Goal: Task Accomplishment & Management: Use online tool/utility

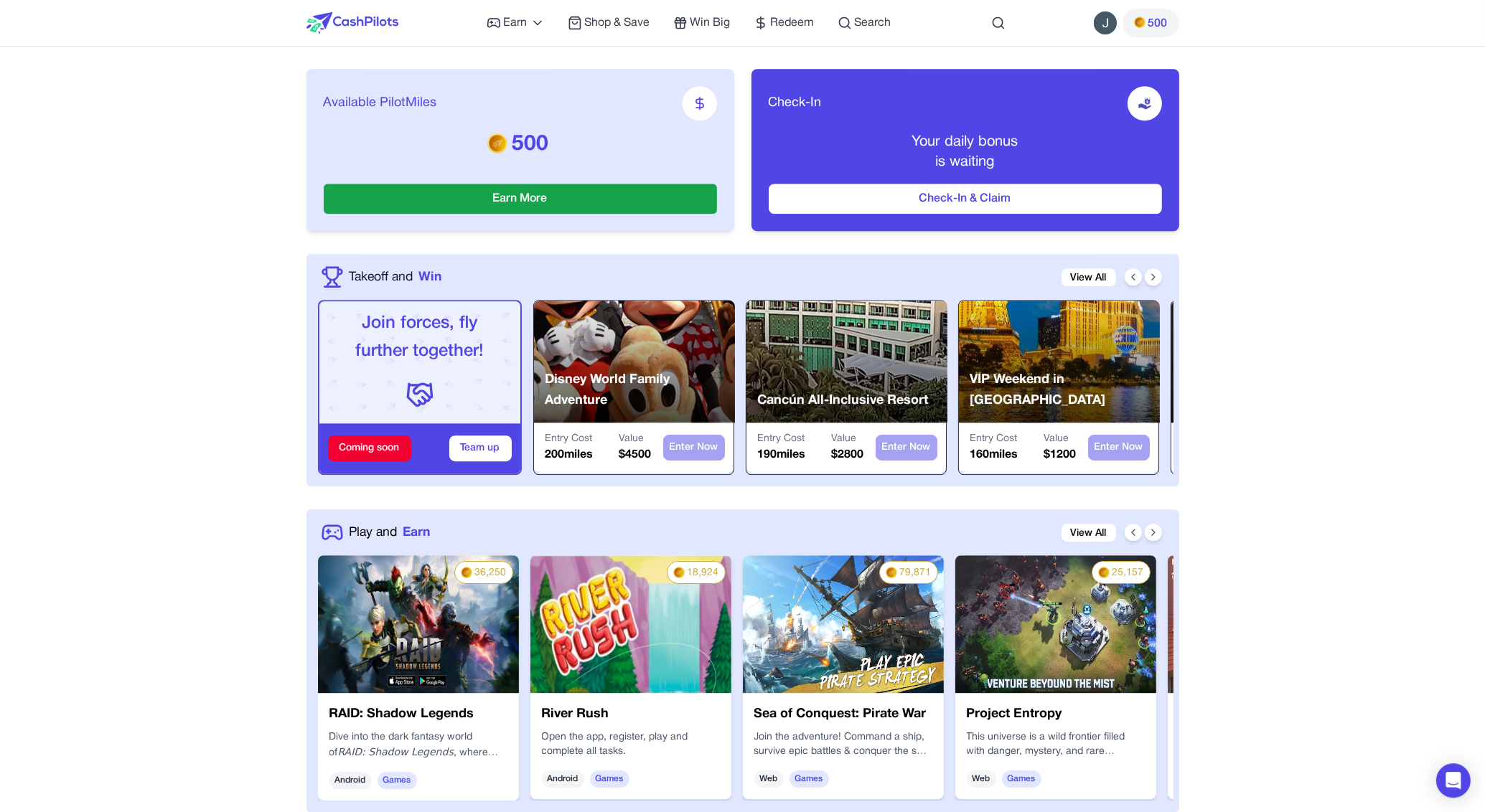
scroll to position [401, 0]
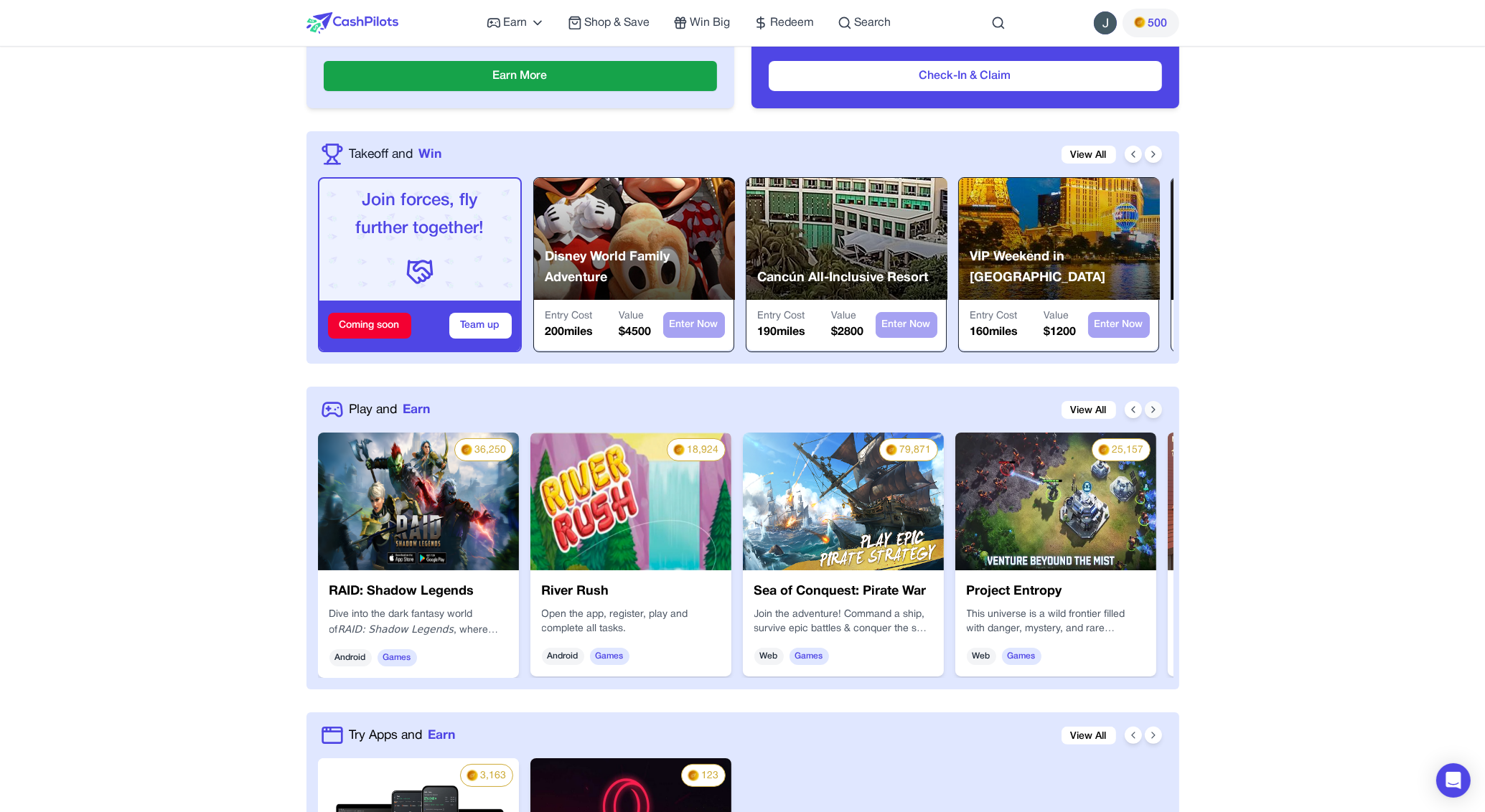
click at [1155, 406] on icon at bounding box center [1154, 410] width 12 height 12
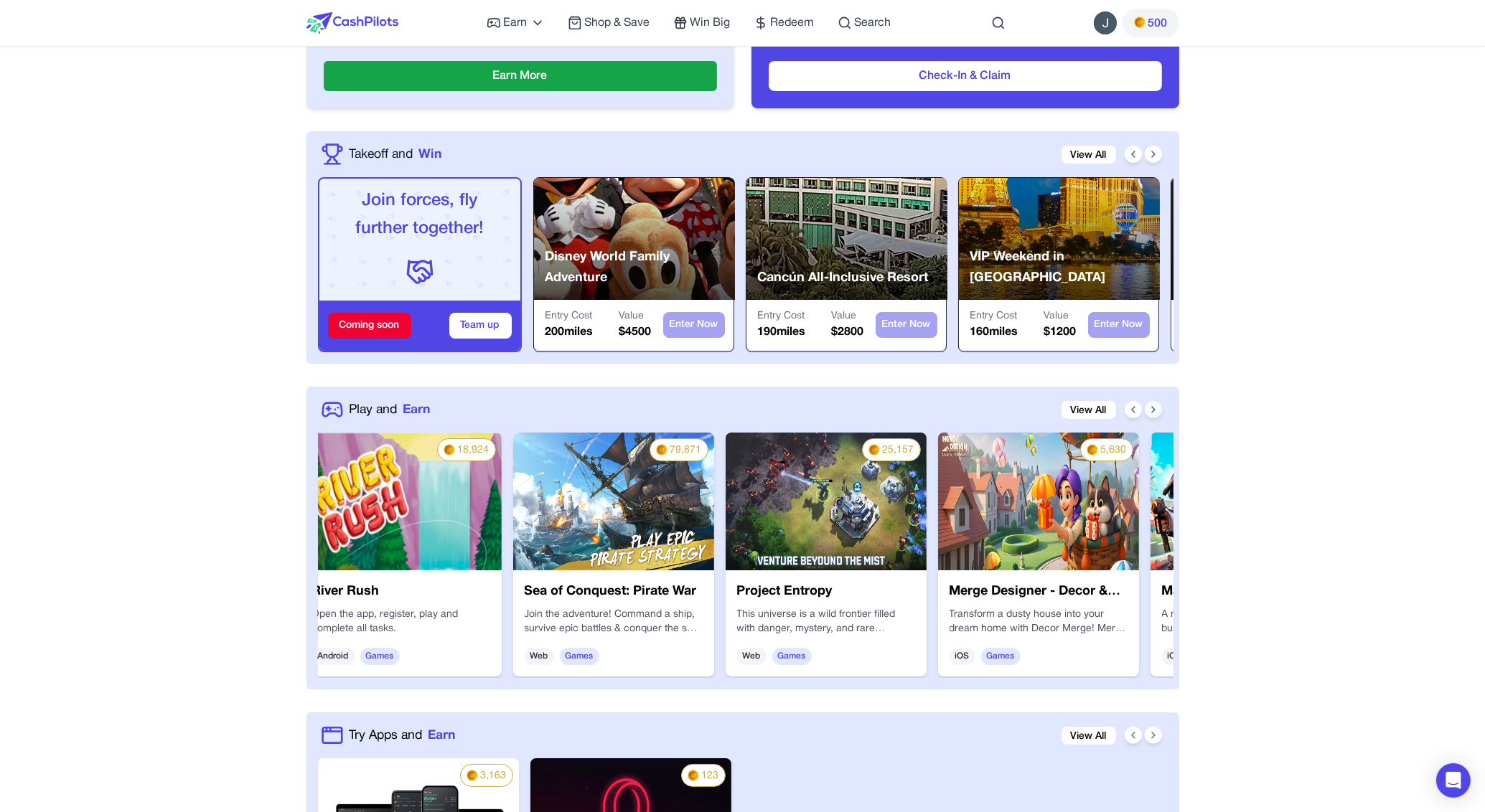
click at [1155, 406] on icon at bounding box center [1154, 410] width 12 height 12
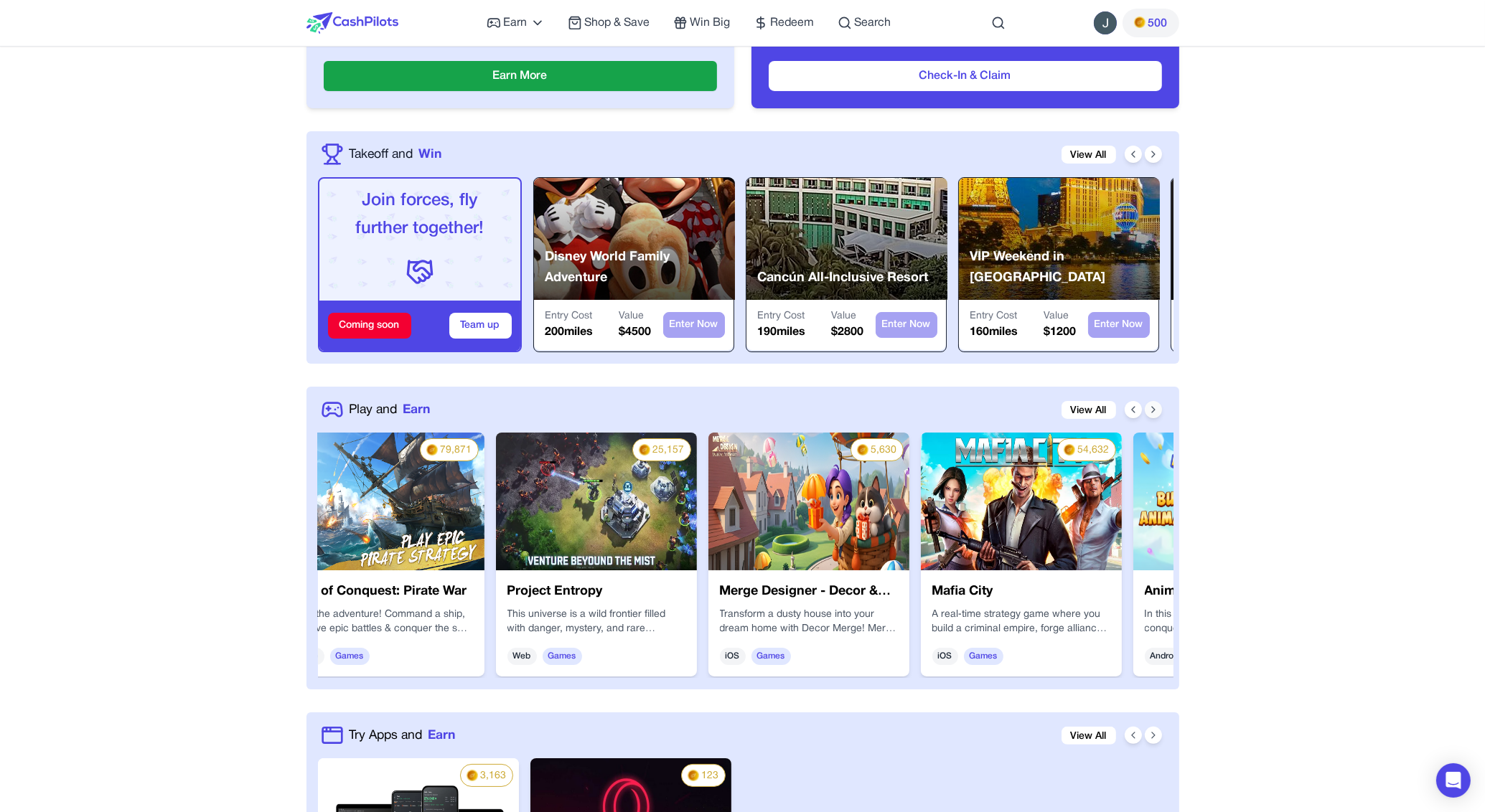
click at [1155, 406] on icon at bounding box center [1154, 410] width 12 height 12
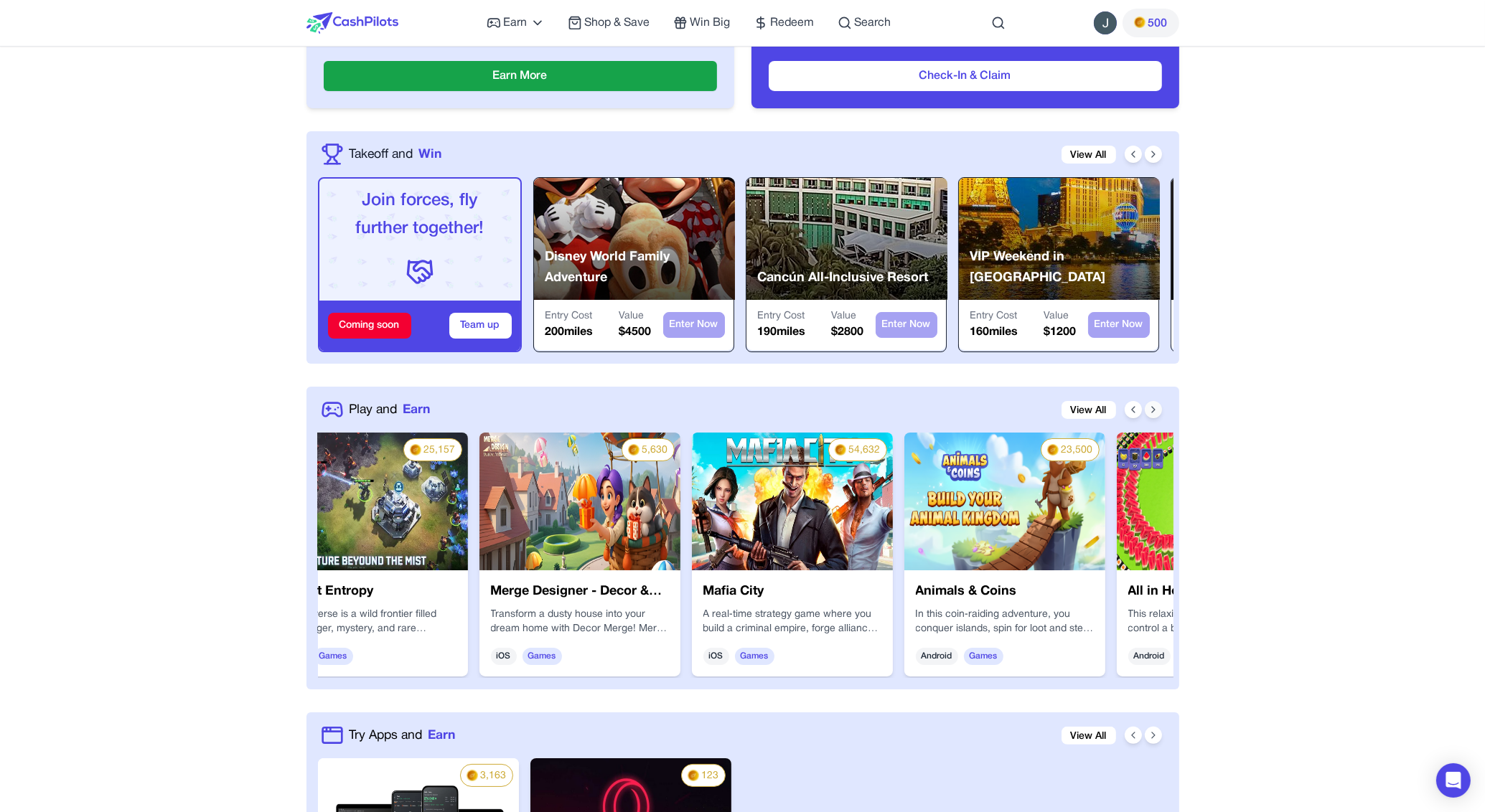
click at [1155, 406] on icon at bounding box center [1154, 410] width 12 height 12
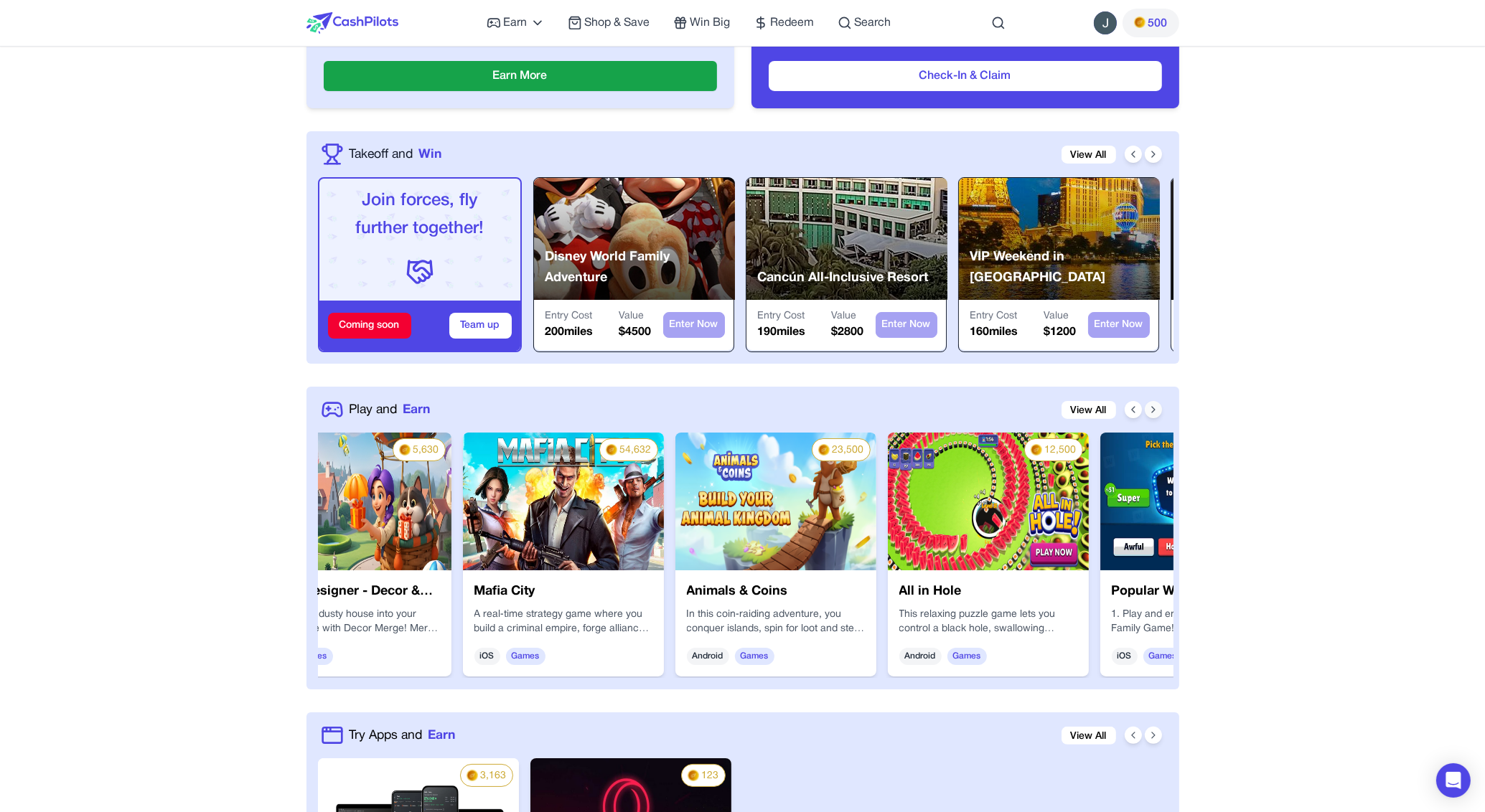
click at [1155, 406] on icon at bounding box center [1154, 410] width 12 height 12
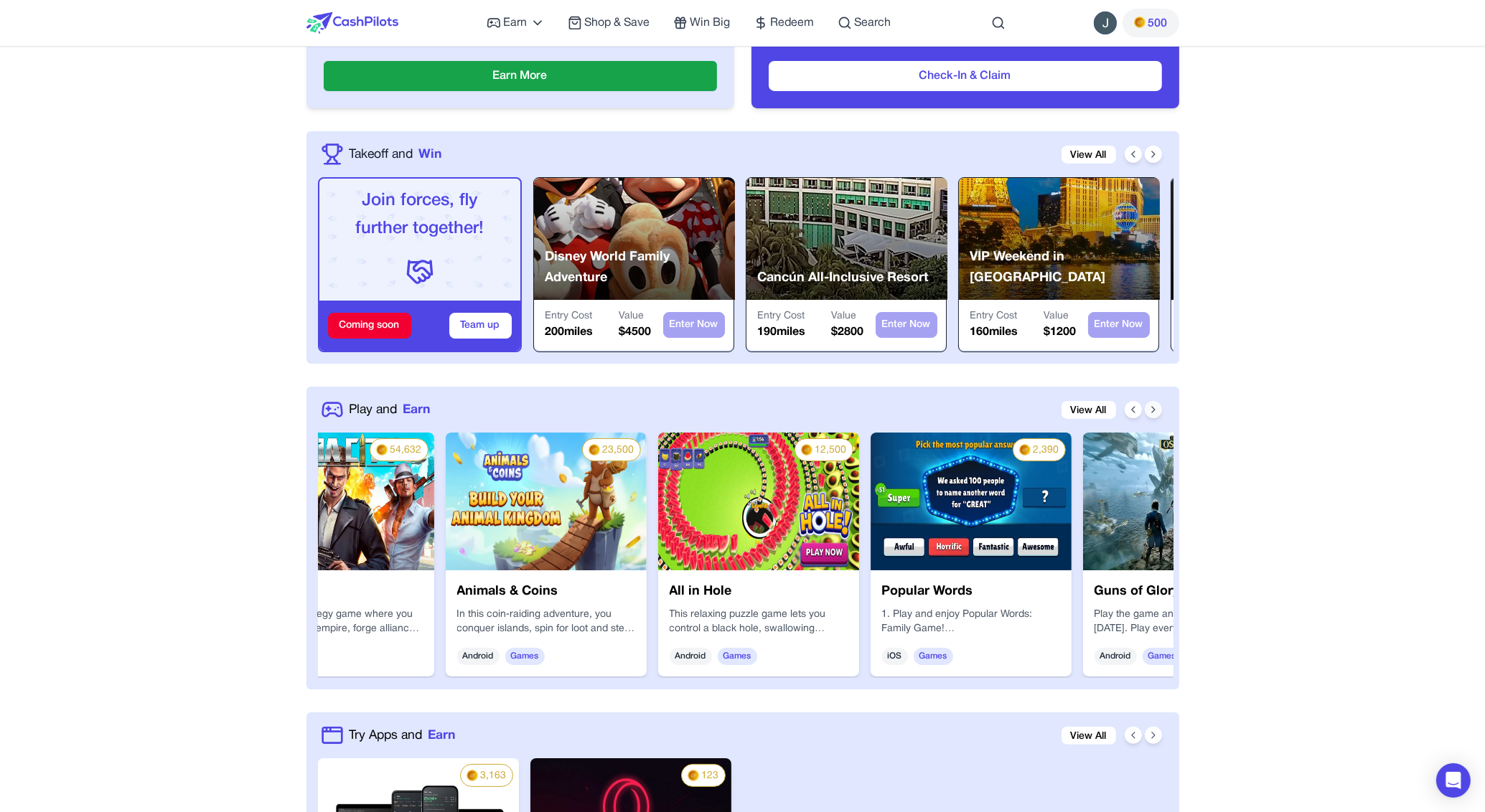
click at [1155, 406] on icon at bounding box center [1154, 410] width 12 height 12
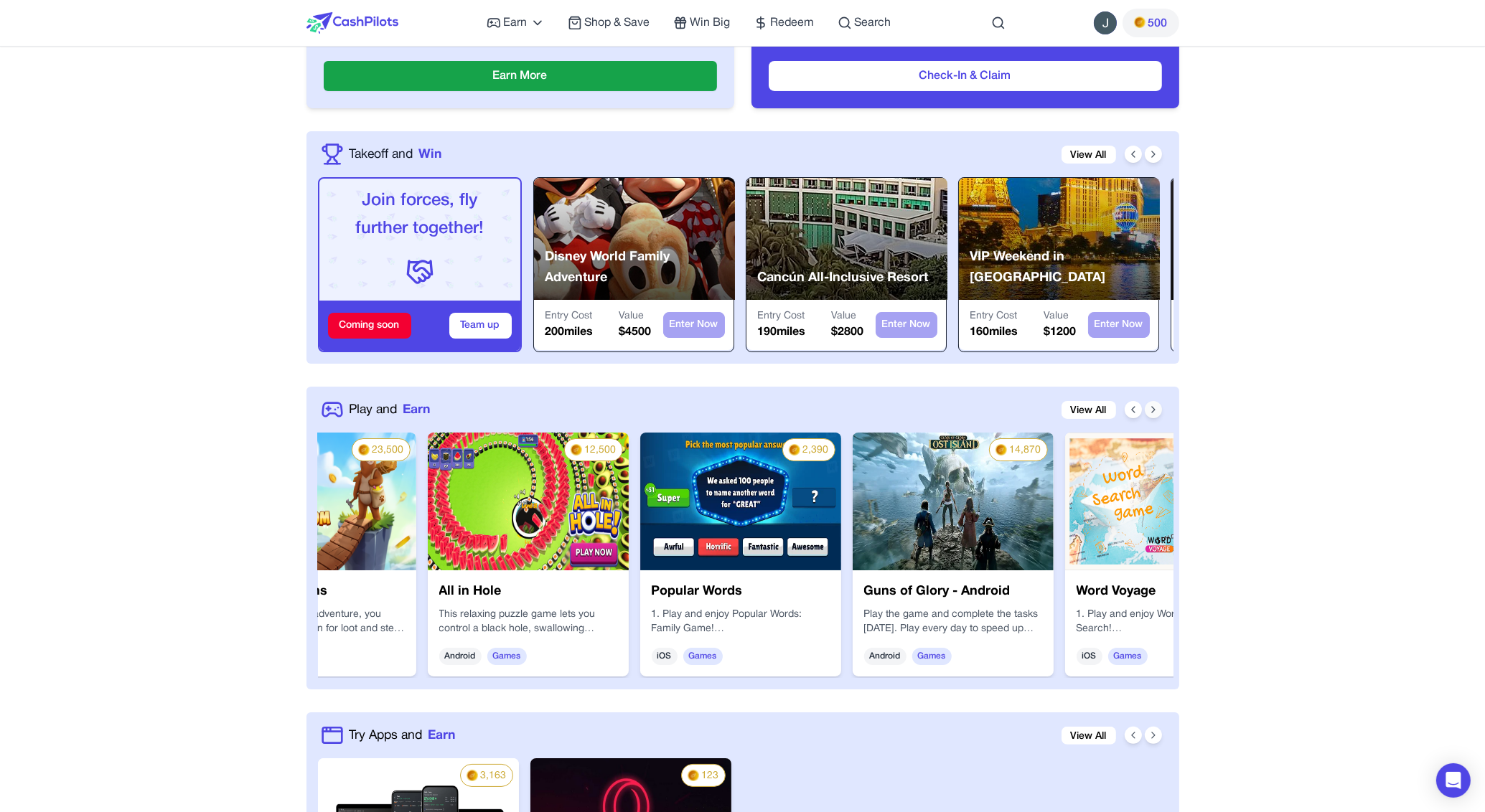
click at [1155, 406] on icon at bounding box center [1154, 410] width 12 height 12
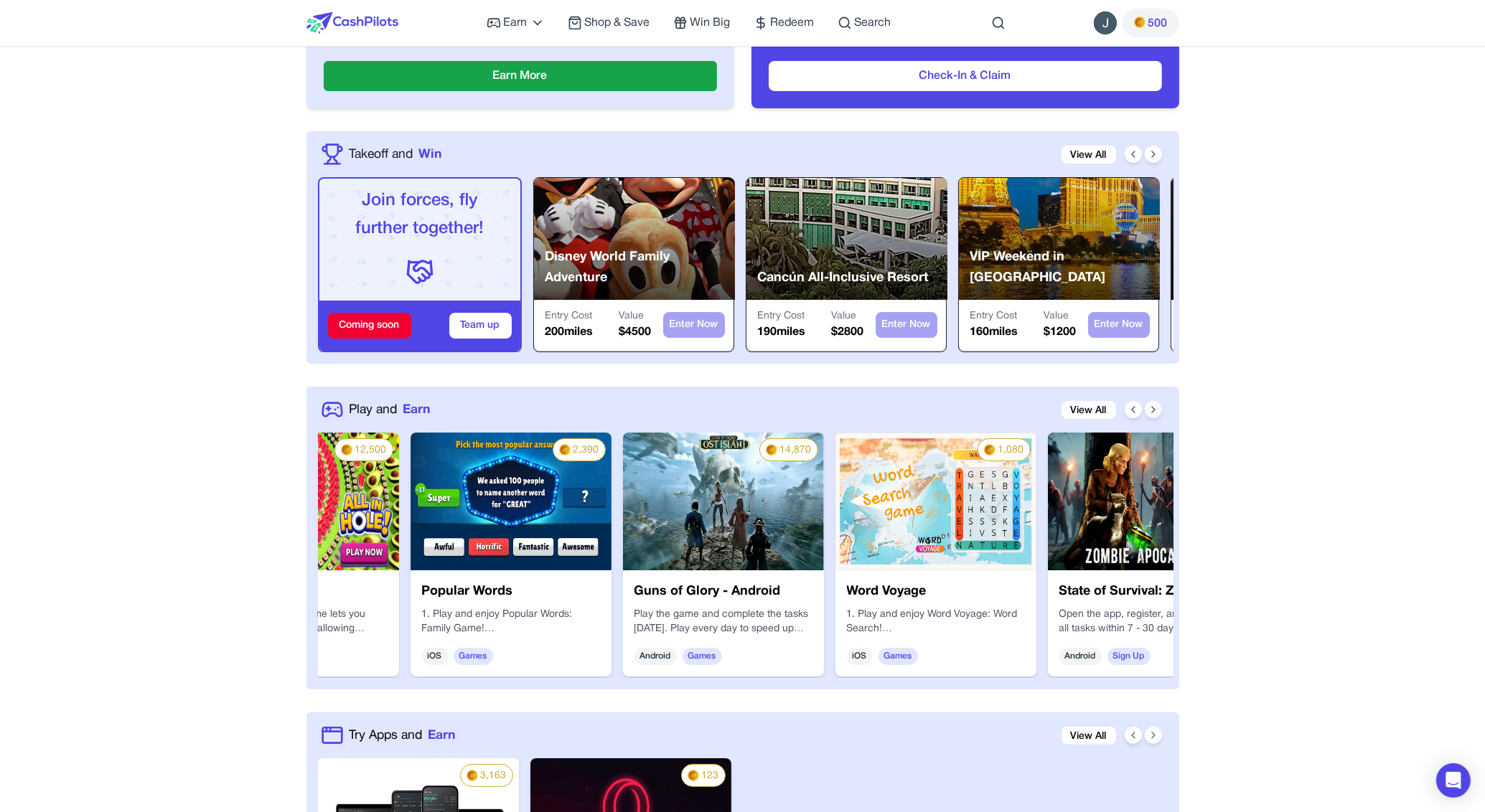
click at [1155, 406] on icon at bounding box center [1154, 410] width 12 height 12
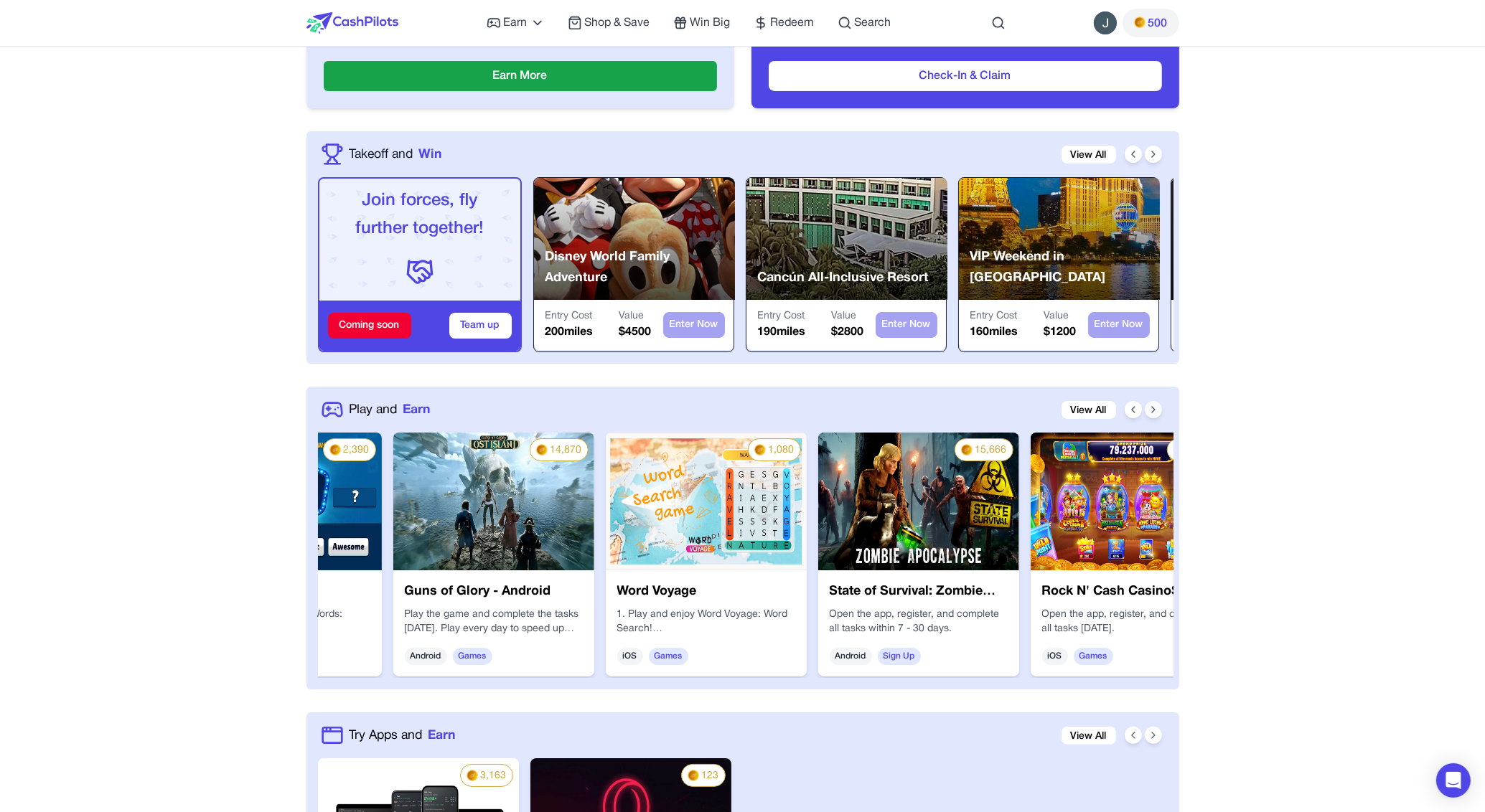
click at [1155, 406] on icon at bounding box center [1154, 410] width 12 height 12
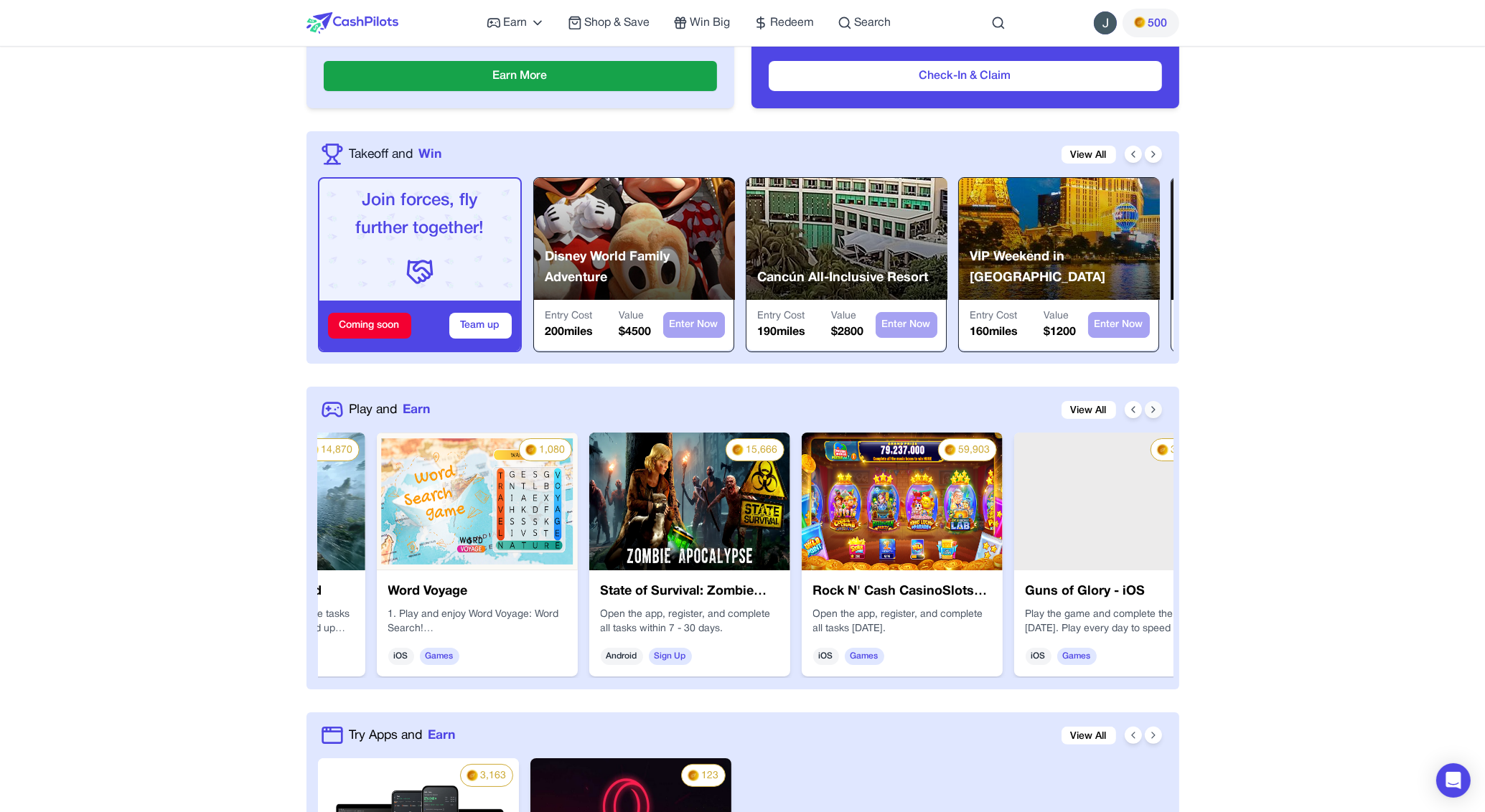
click at [1155, 406] on icon at bounding box center [1154, 410] width 12 height 12
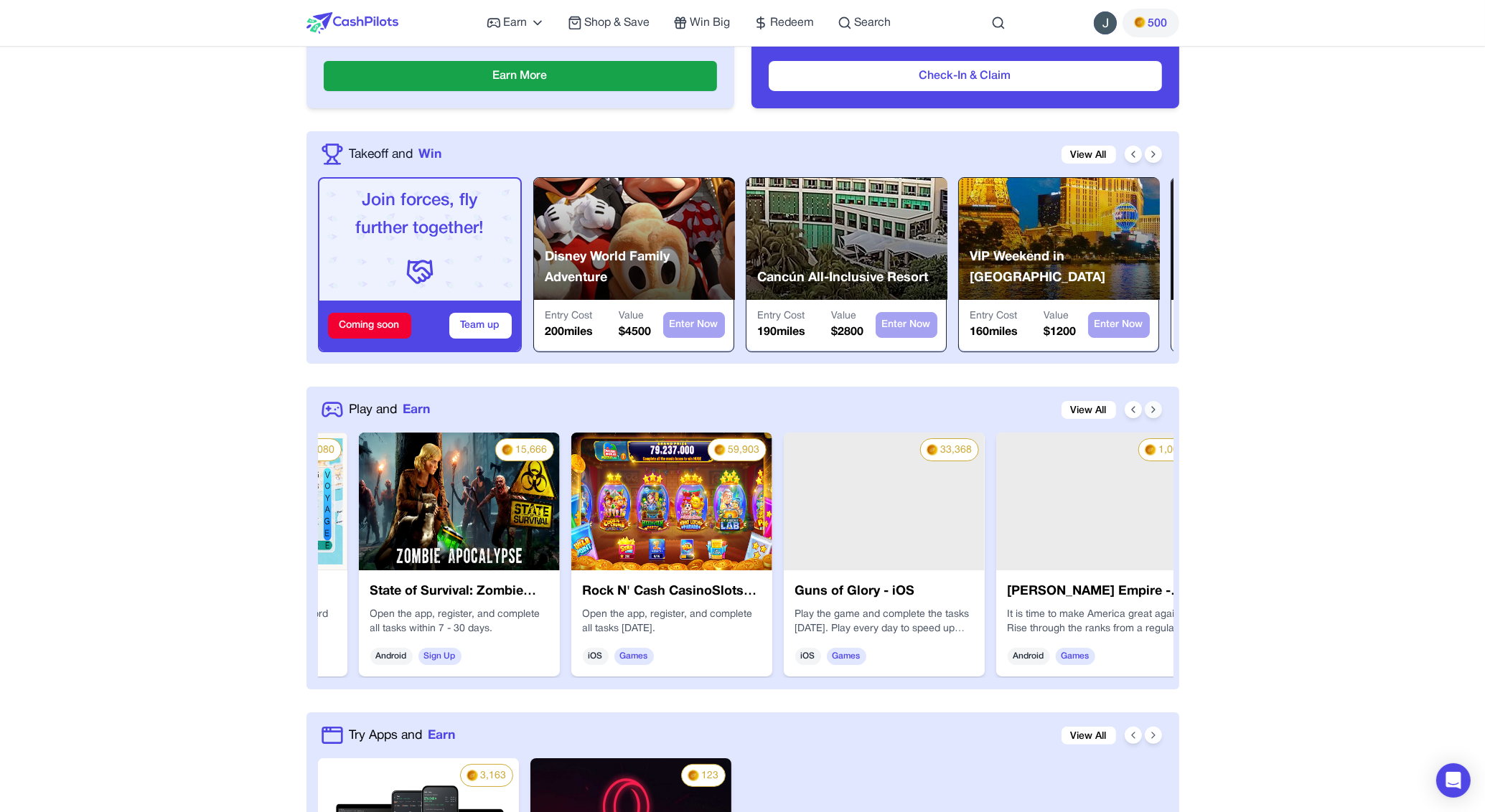
click at [1155, 406] on icon at bounding box center [1154, 410] width 12 height 12
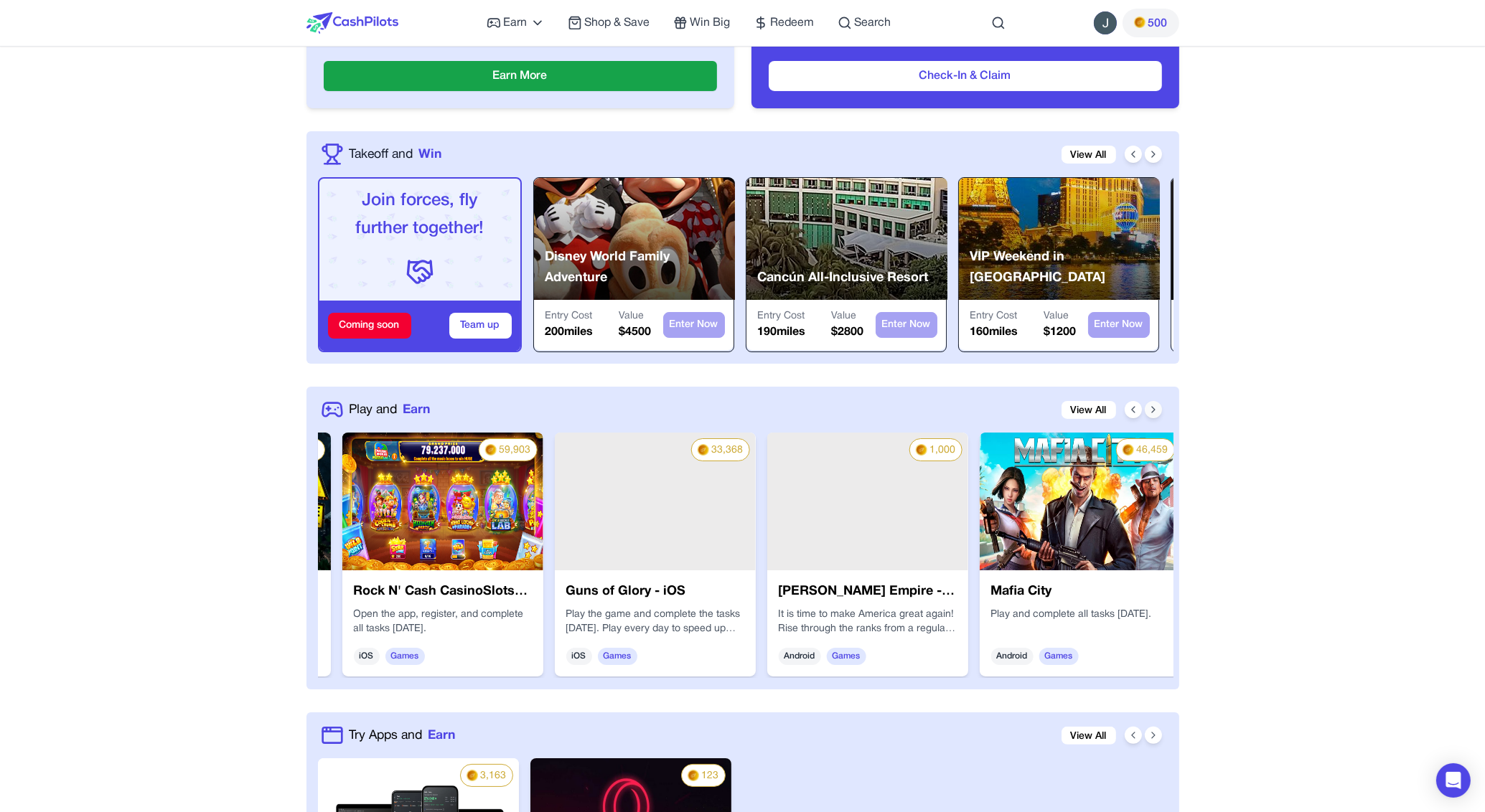
scroll to position [0, 2525]
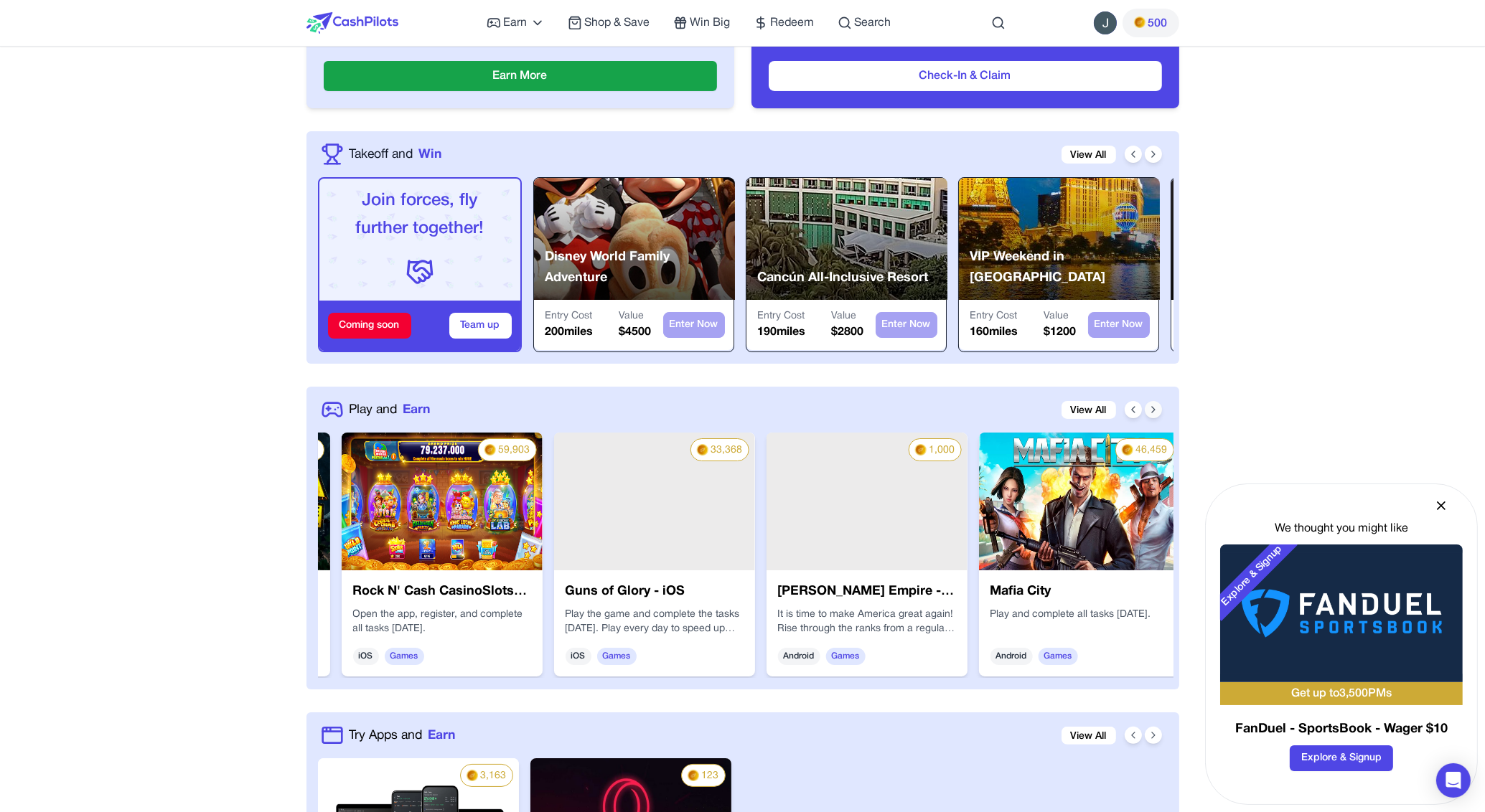
click at [1155, 406] on icon at bounding box center [1154, 410] width 12 height 12
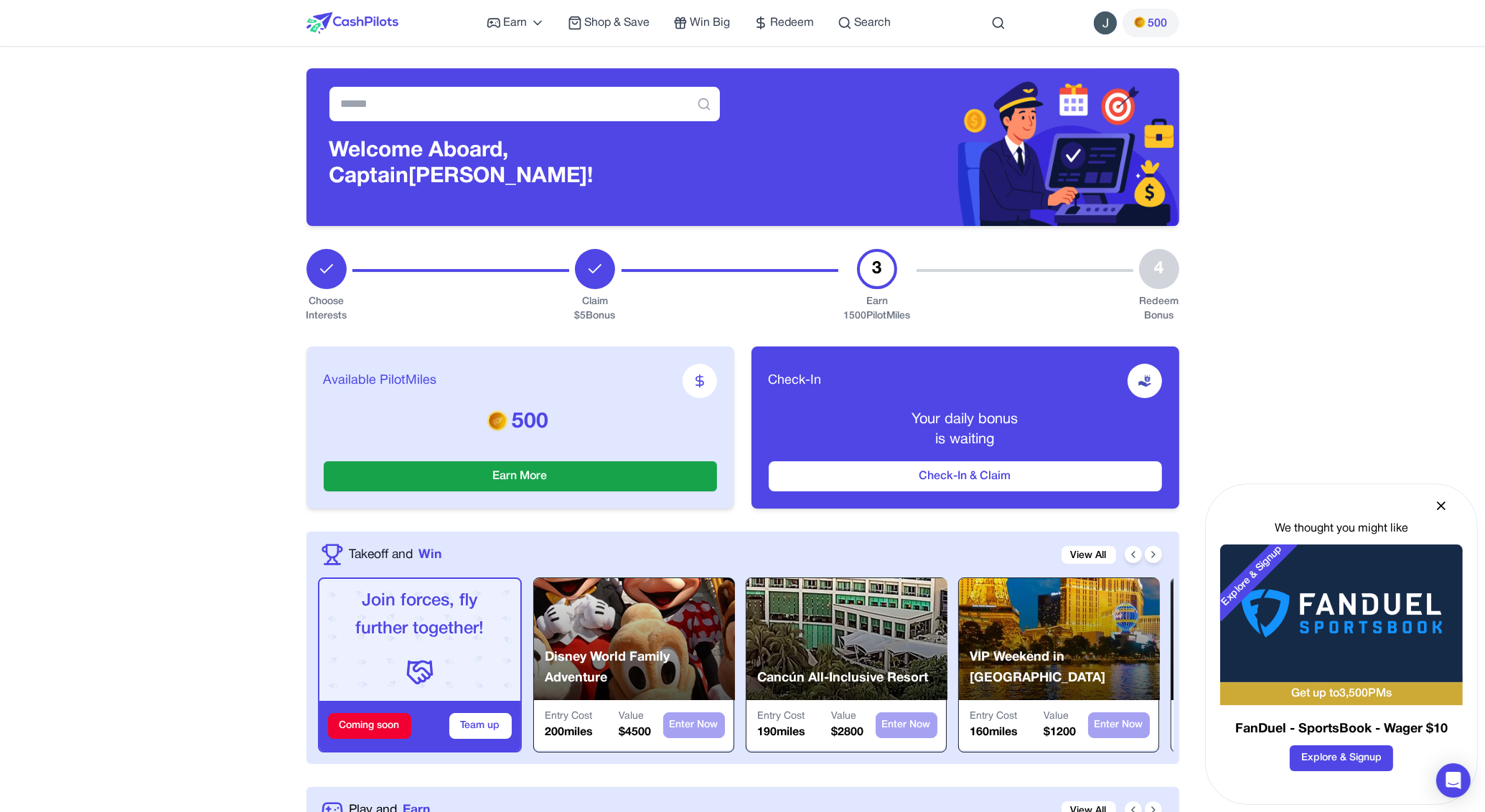
scroll to position [0, 0]
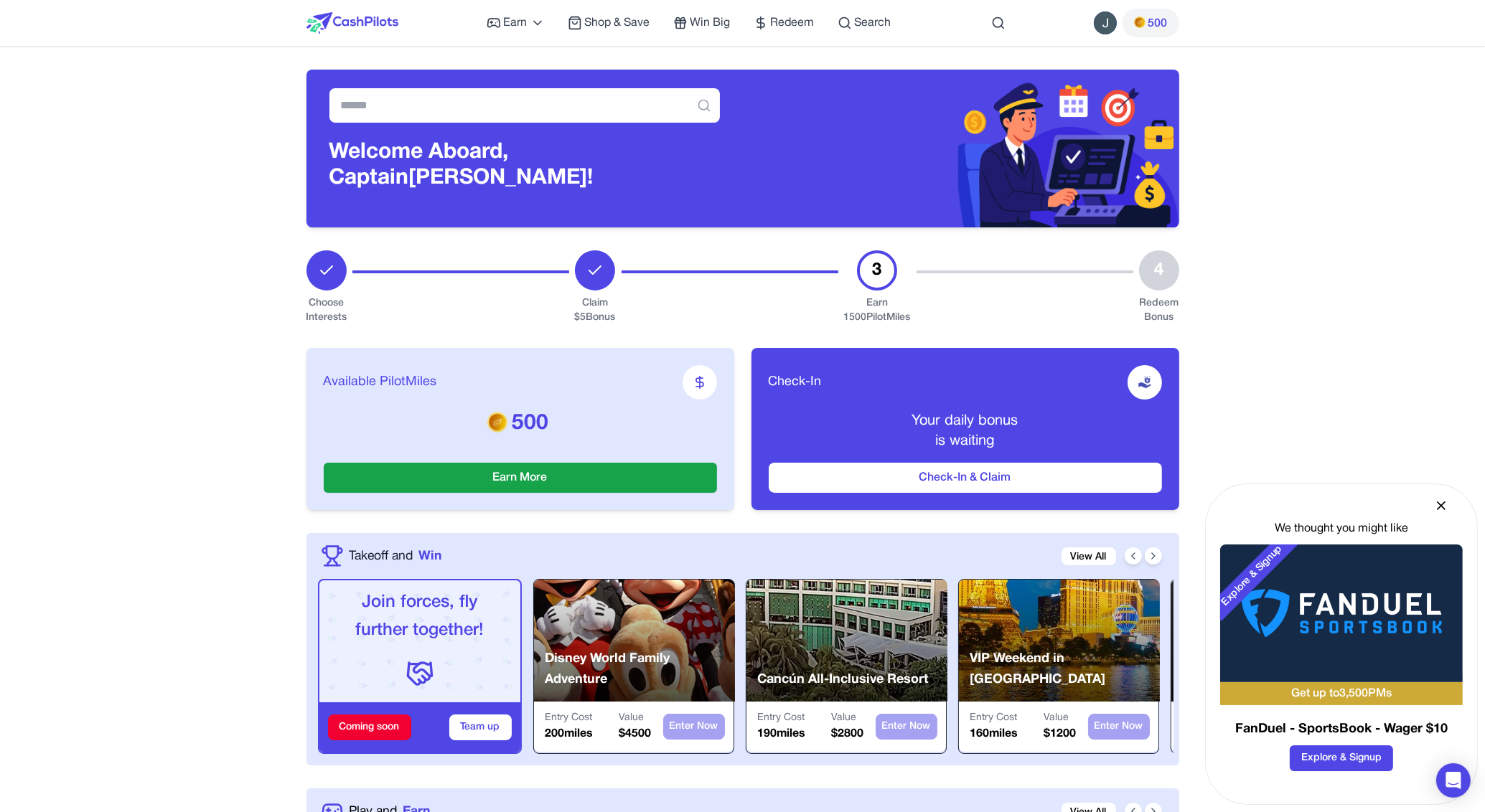
click at [1172, 25] on button "500" at bounding box center [1150, 23] width 57 height 29
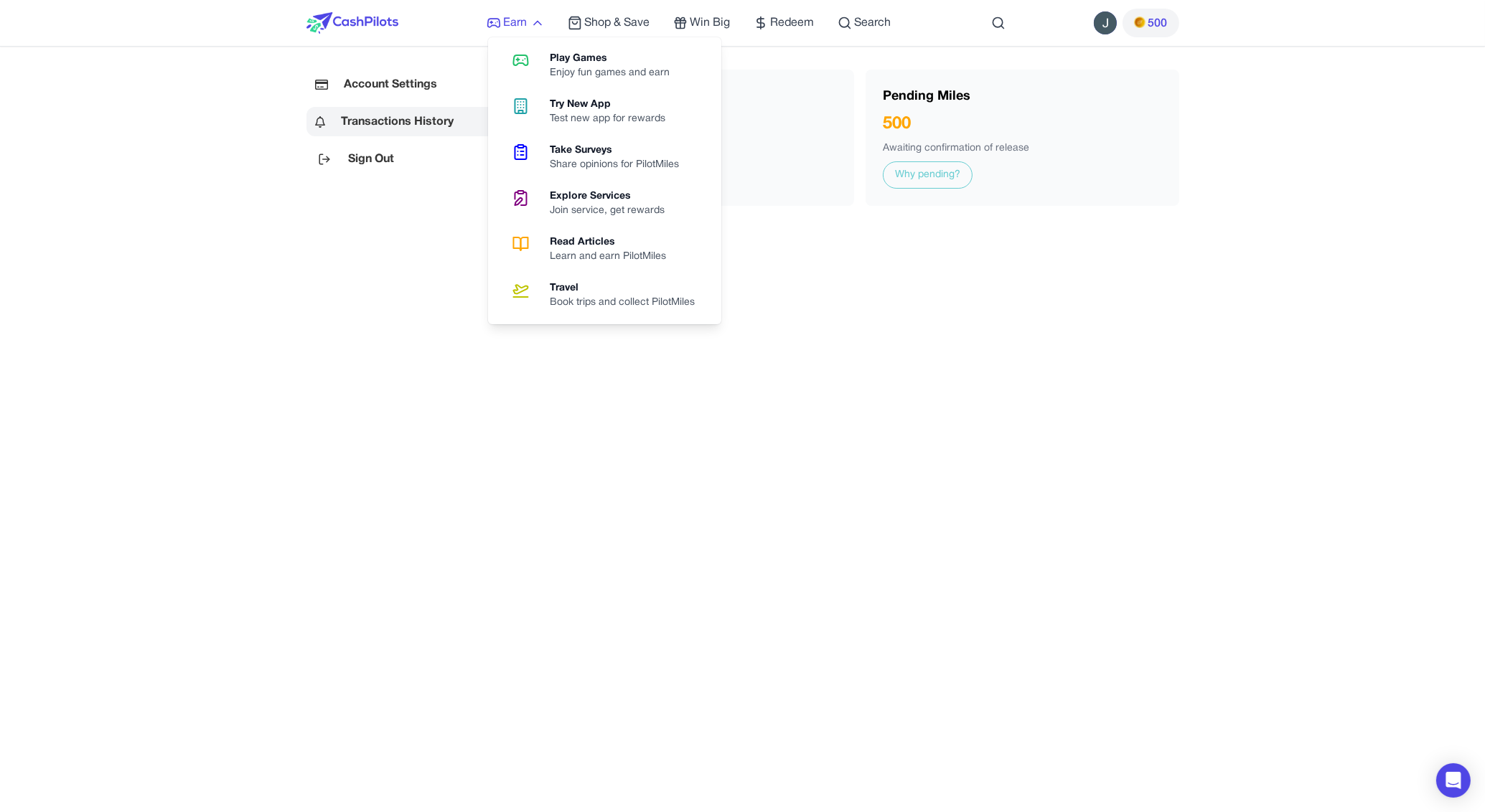
click at [506, 27] on span "Earn" at bounding box center [516, 23] width 24 height 17
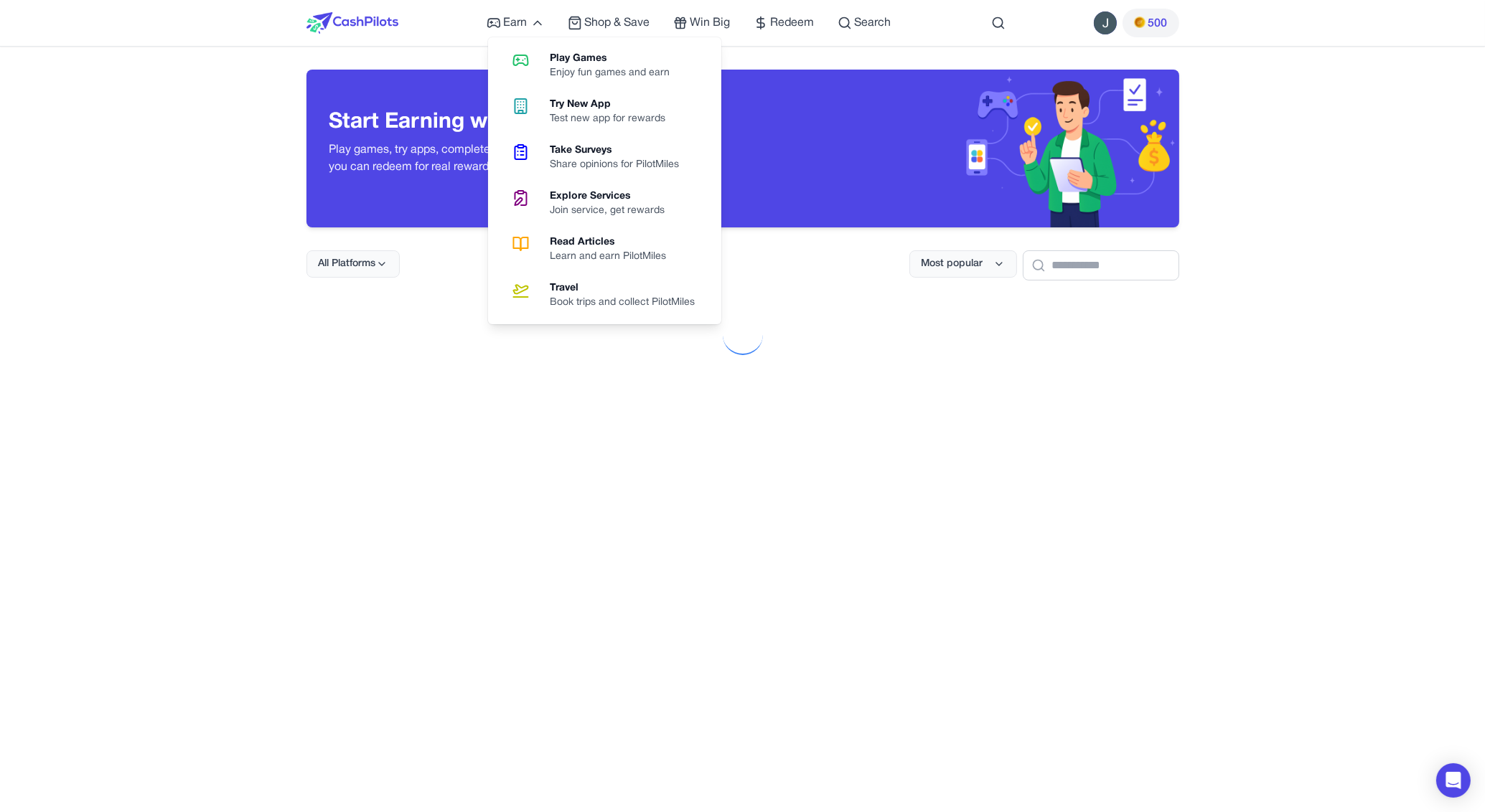
drag, startPoint x: 590, startPoint y: 75, endPoint x: 608, endPoint y: 136, distance: 63.6
click at [590, 75] on div "Enjoy fun games and earn" at bounding box center [616, 73] width 131 height 14
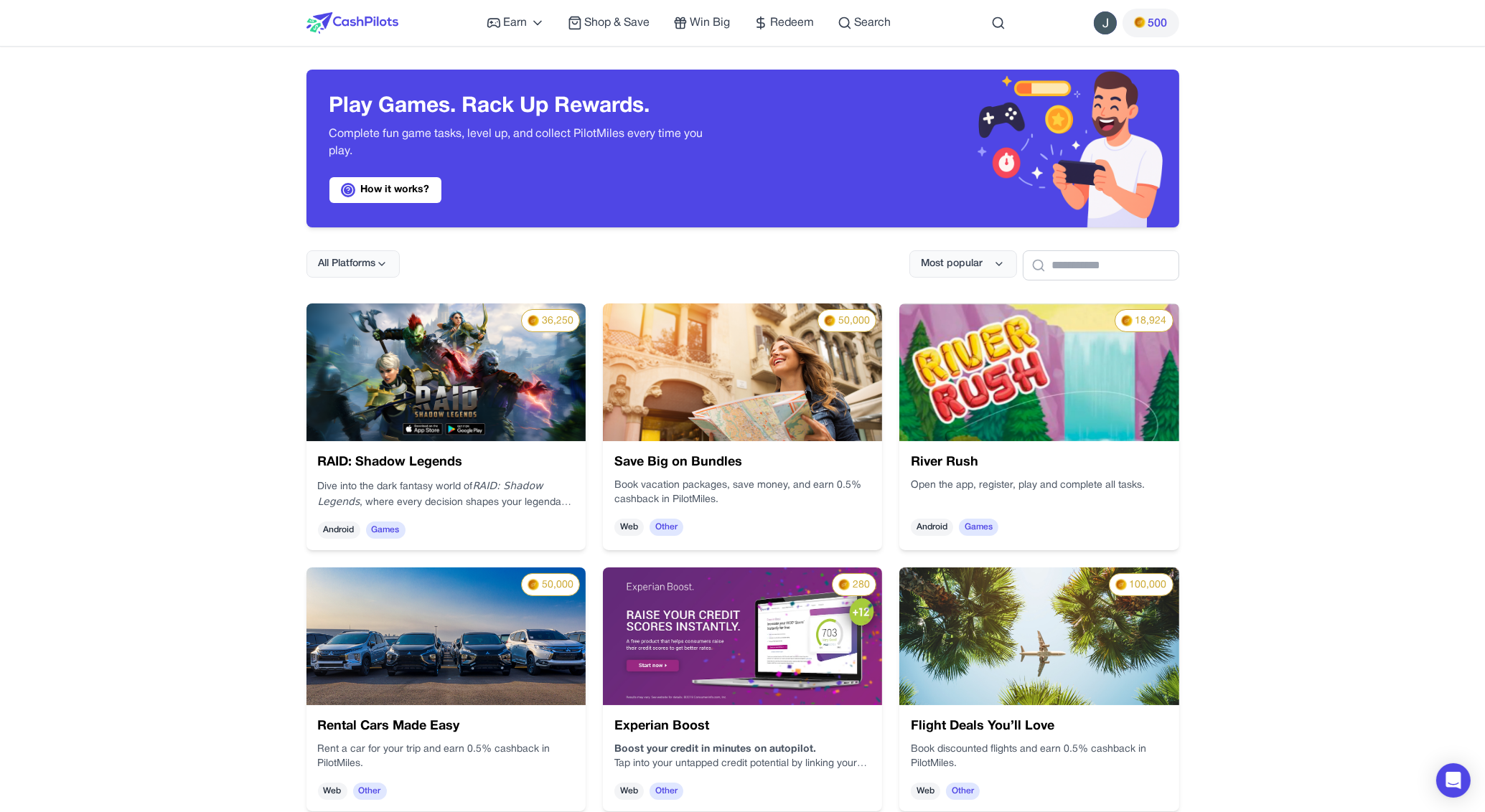
click at [488, 392] on img at bounding box center [446, 372] width 280 height 138
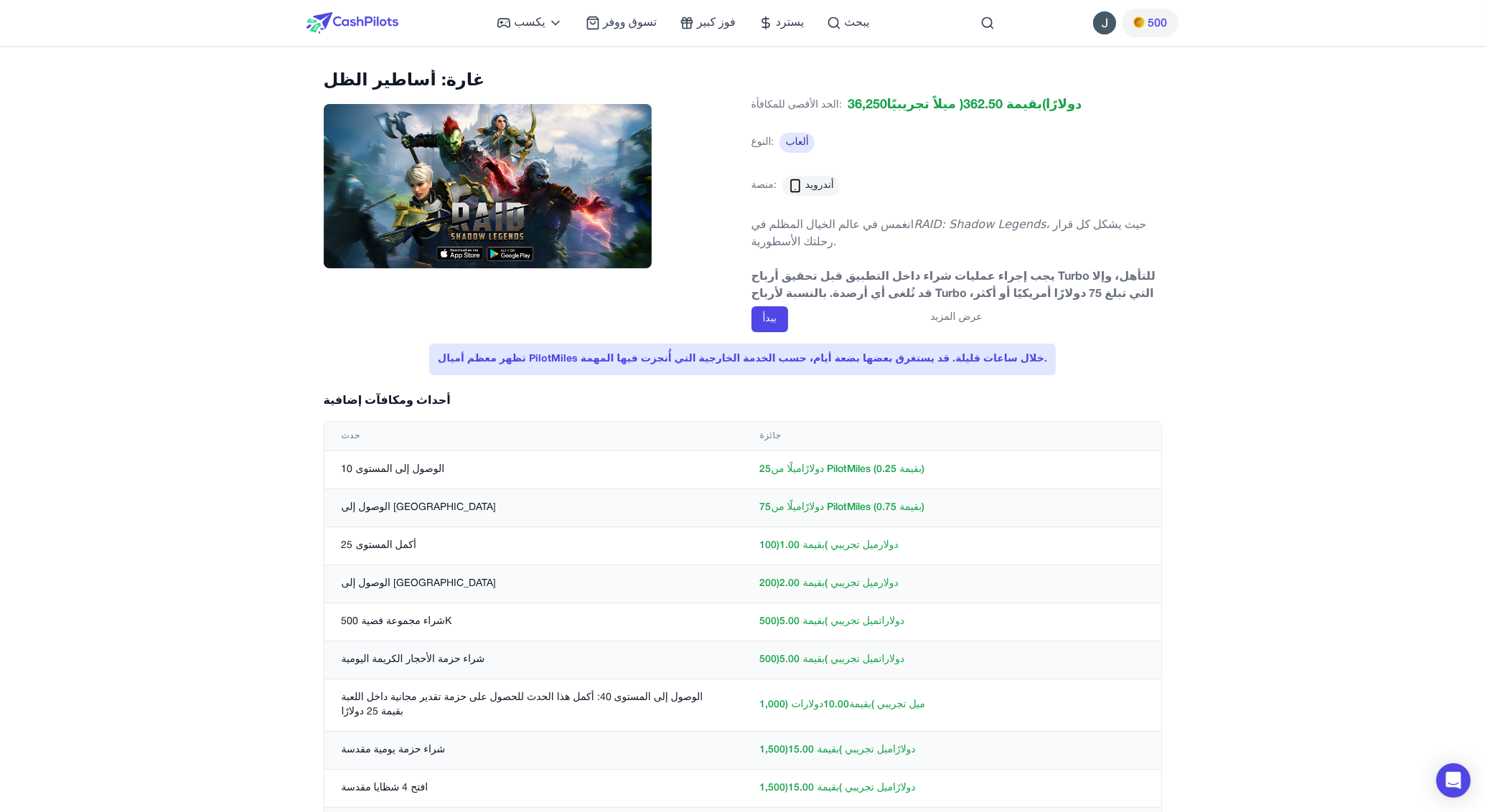
click at [1194, 243] on div "غارة: أساطير الظل الحد الأقصى للمكافأة: 36,250 ميلاً تجريبيًا دولارًا (بقيمة 36…" at bounding box center [743, 649] width 918 height 1158
click at [956, 318] on button "عرض المزيد" at bounding box center [956, 318] width 52 height 14
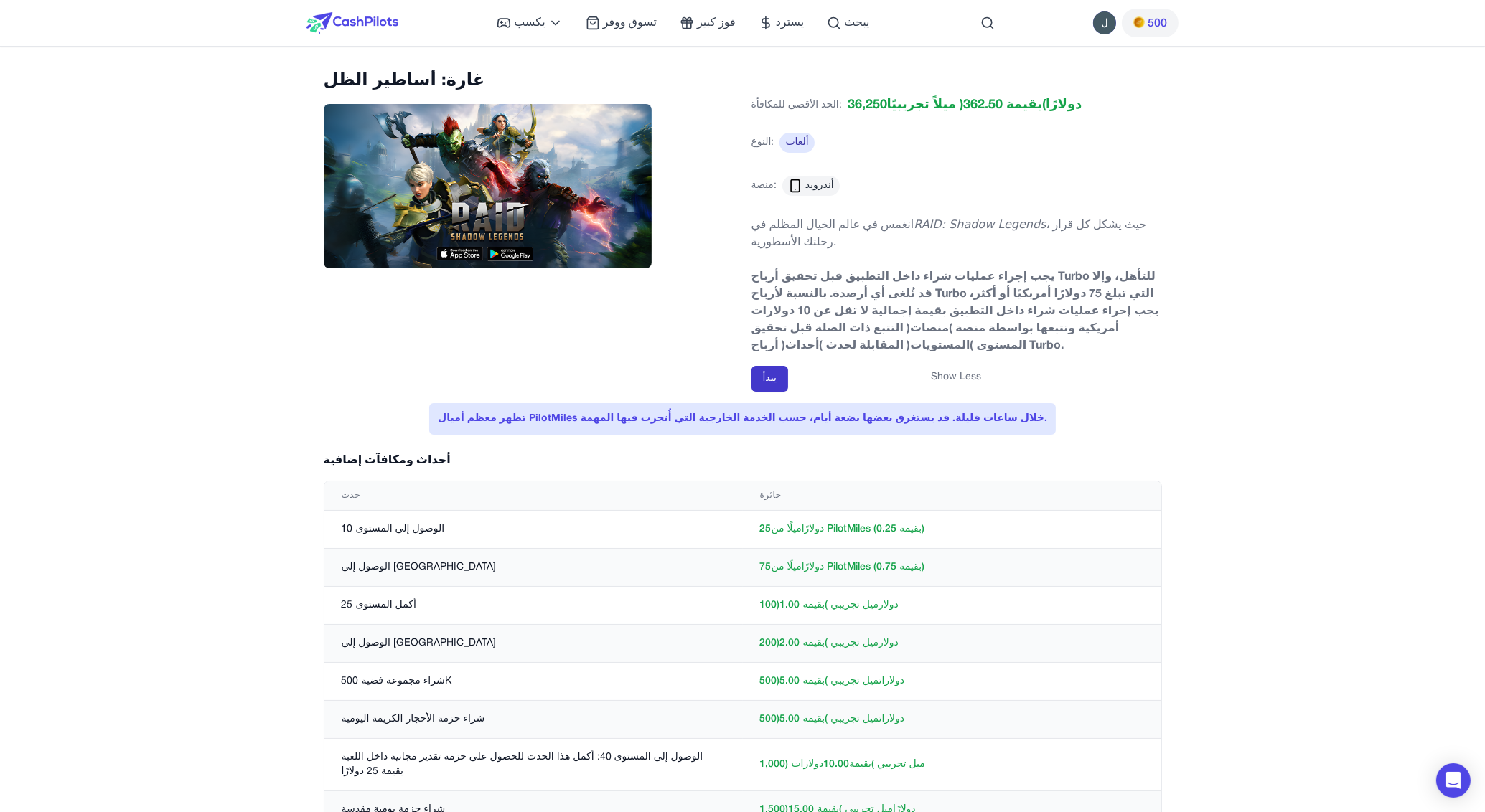
click at [775, 373] on button "يبدأ" at bounding box center [769, 378] width 36 height 25
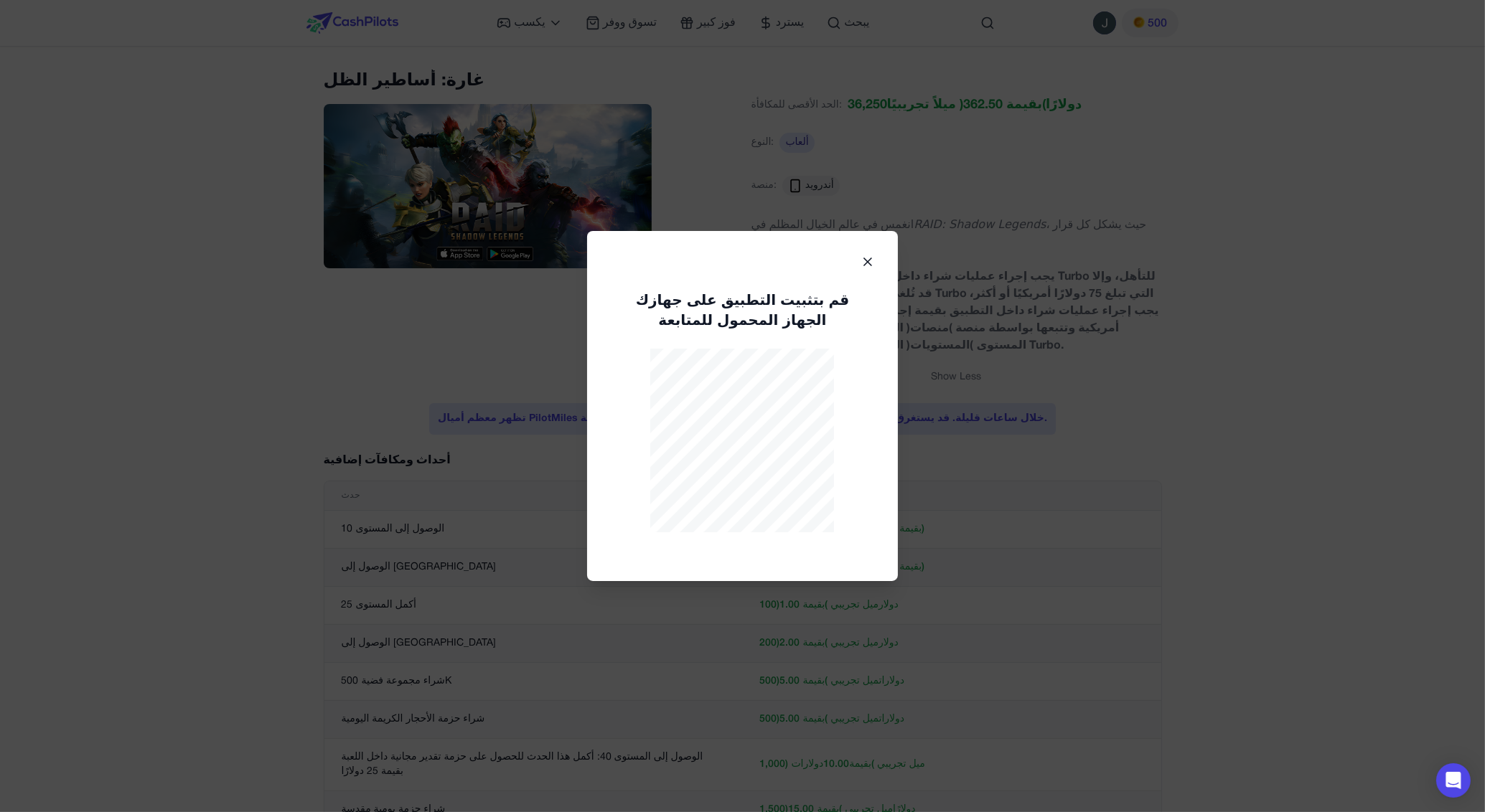
click at [861, 259] on icon at bounding box center [867, 262] width 14 height 14
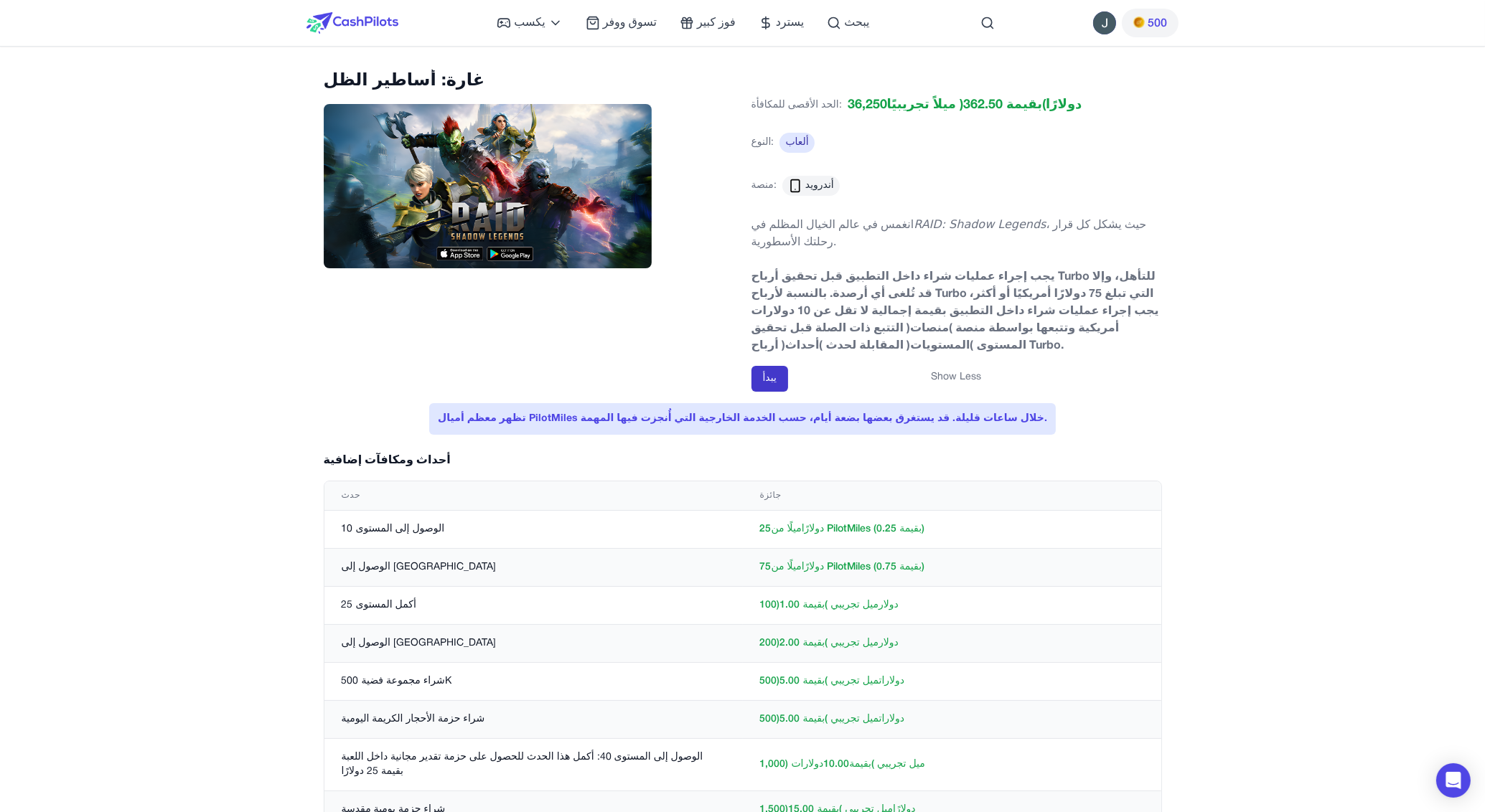
click at [769, 380] on button "يبدأ" at bounding box center [769, 378] width 36 height 25
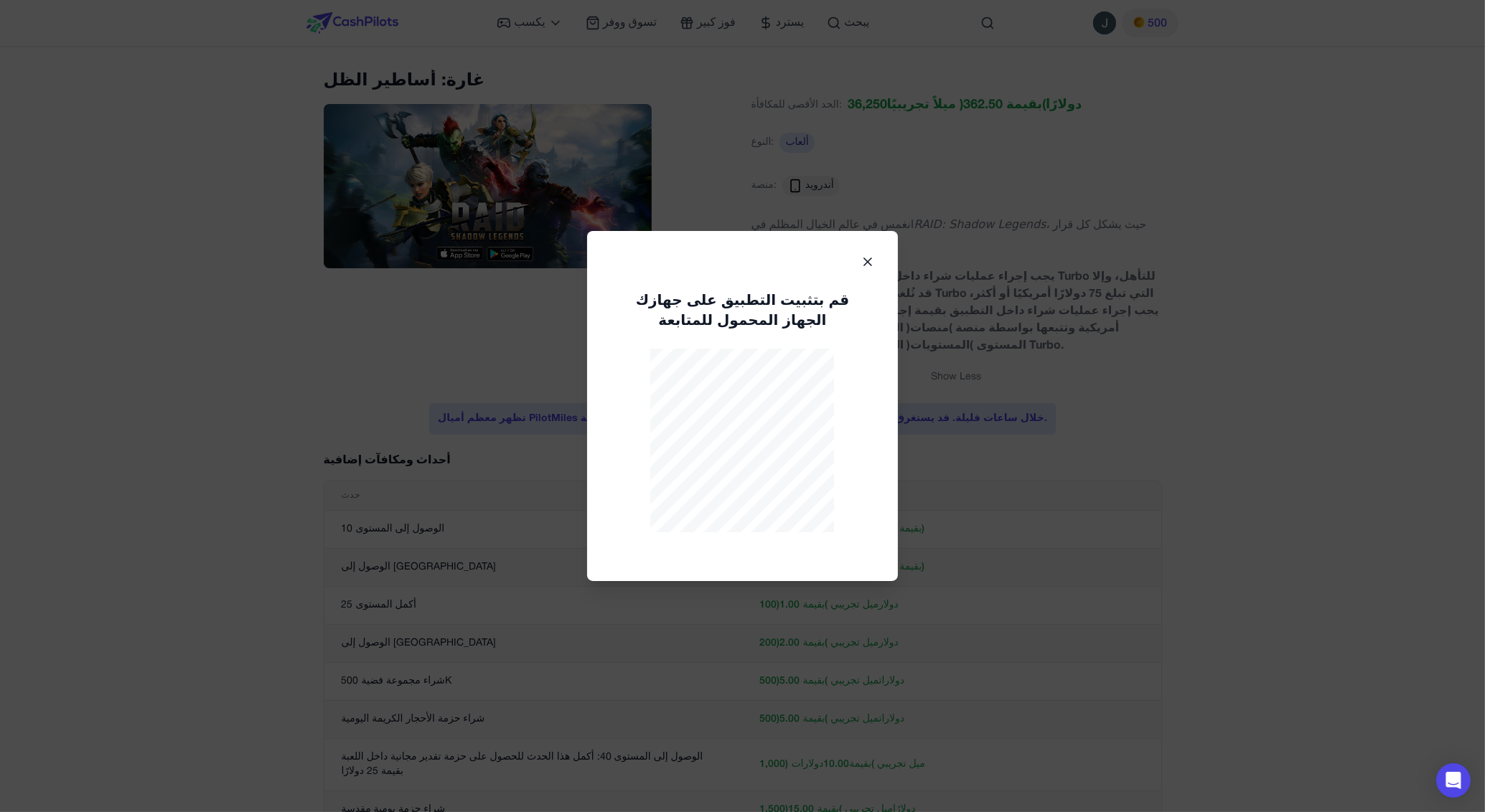
click at [861, 260] on icon at bounding box center [867, 262] width 14 height 14
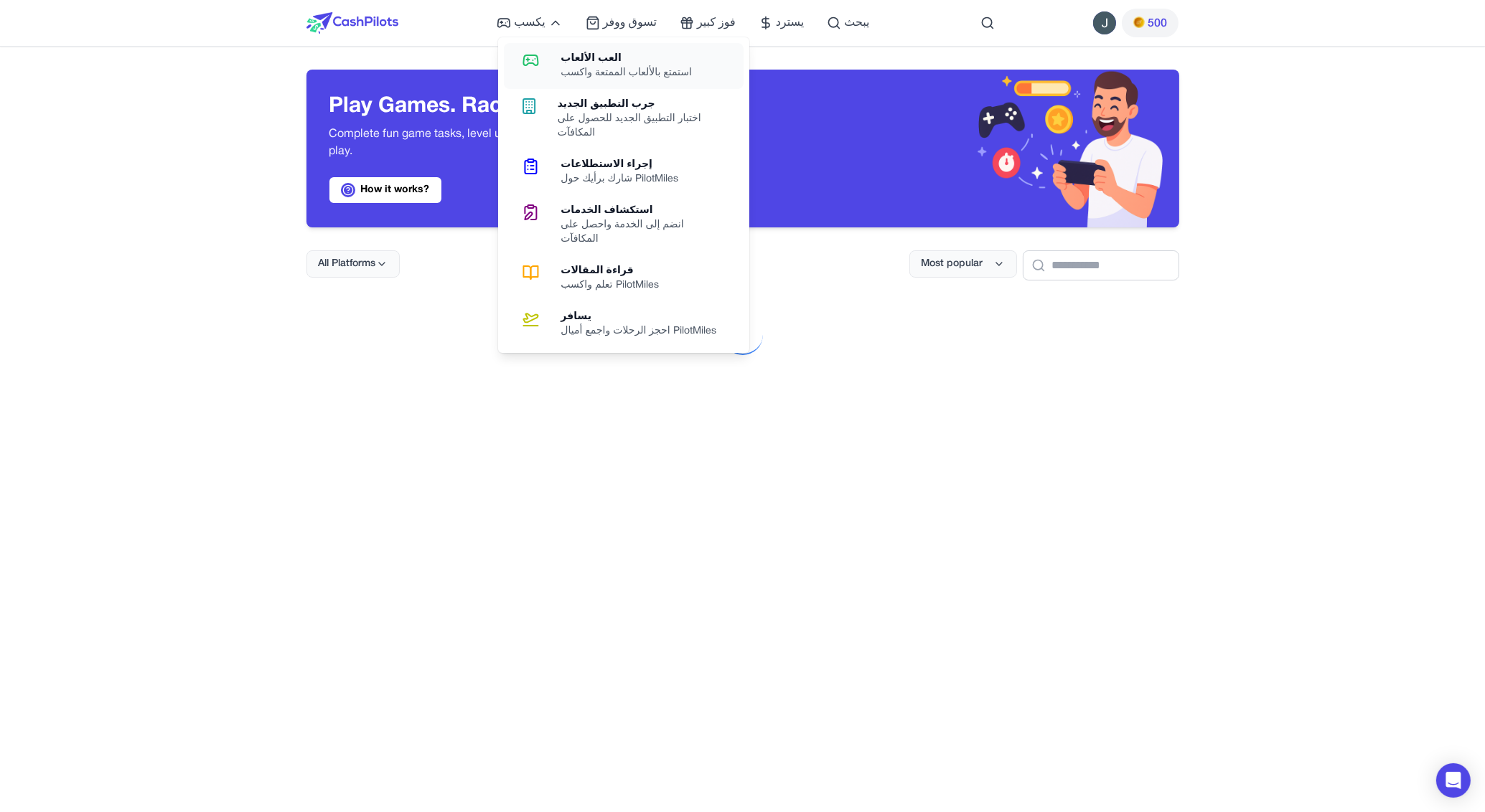
click at [562, 64] on div "العب الألعاب" at bounding box center [632, 58] width 143 height 14
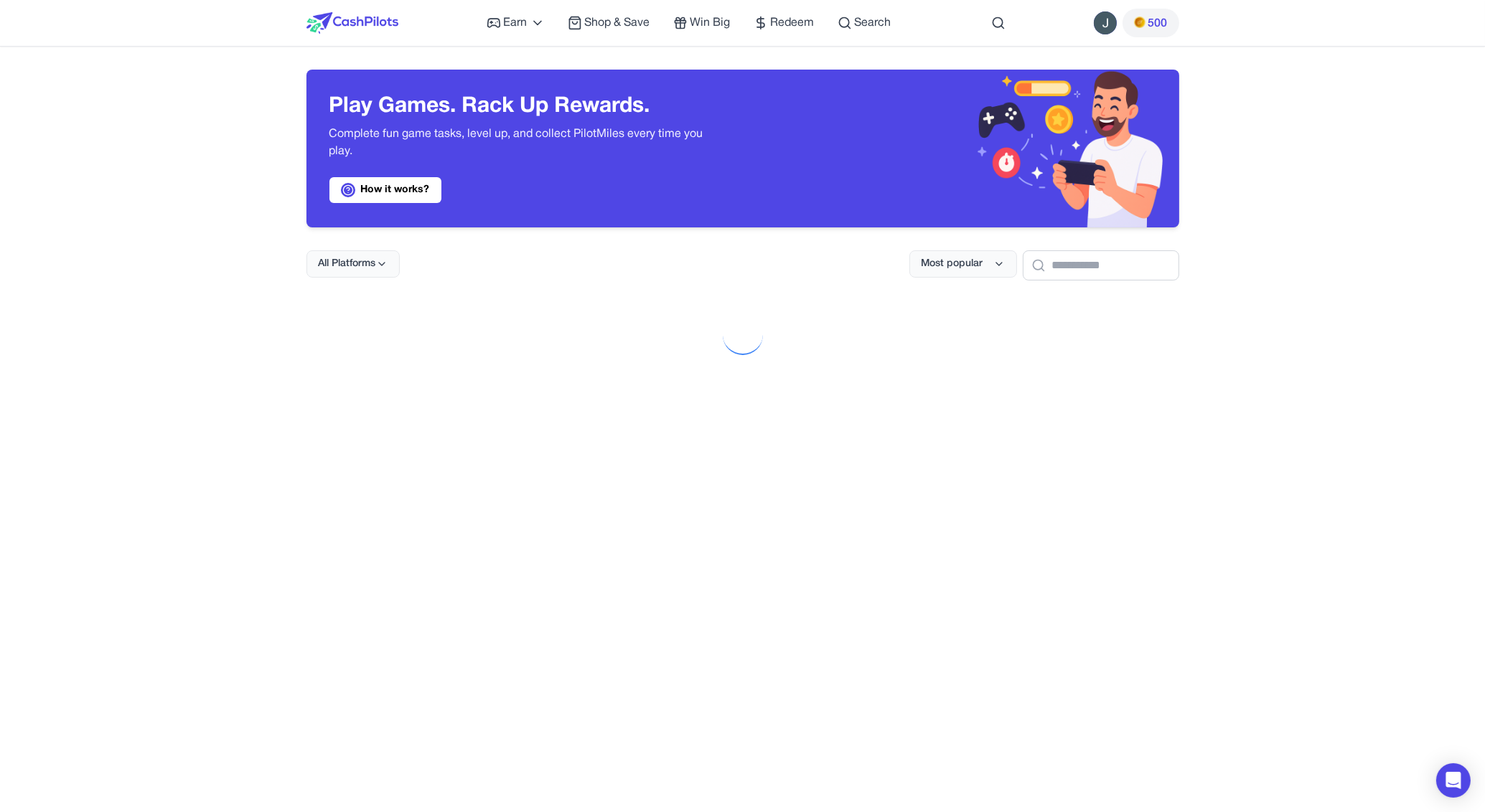
click at [1368, 146] on div "Earn Play Games Enjoy fun games and earn Try New App Test new app for rewards T…" at bounding box center [742, 815] width 1485 height 1629
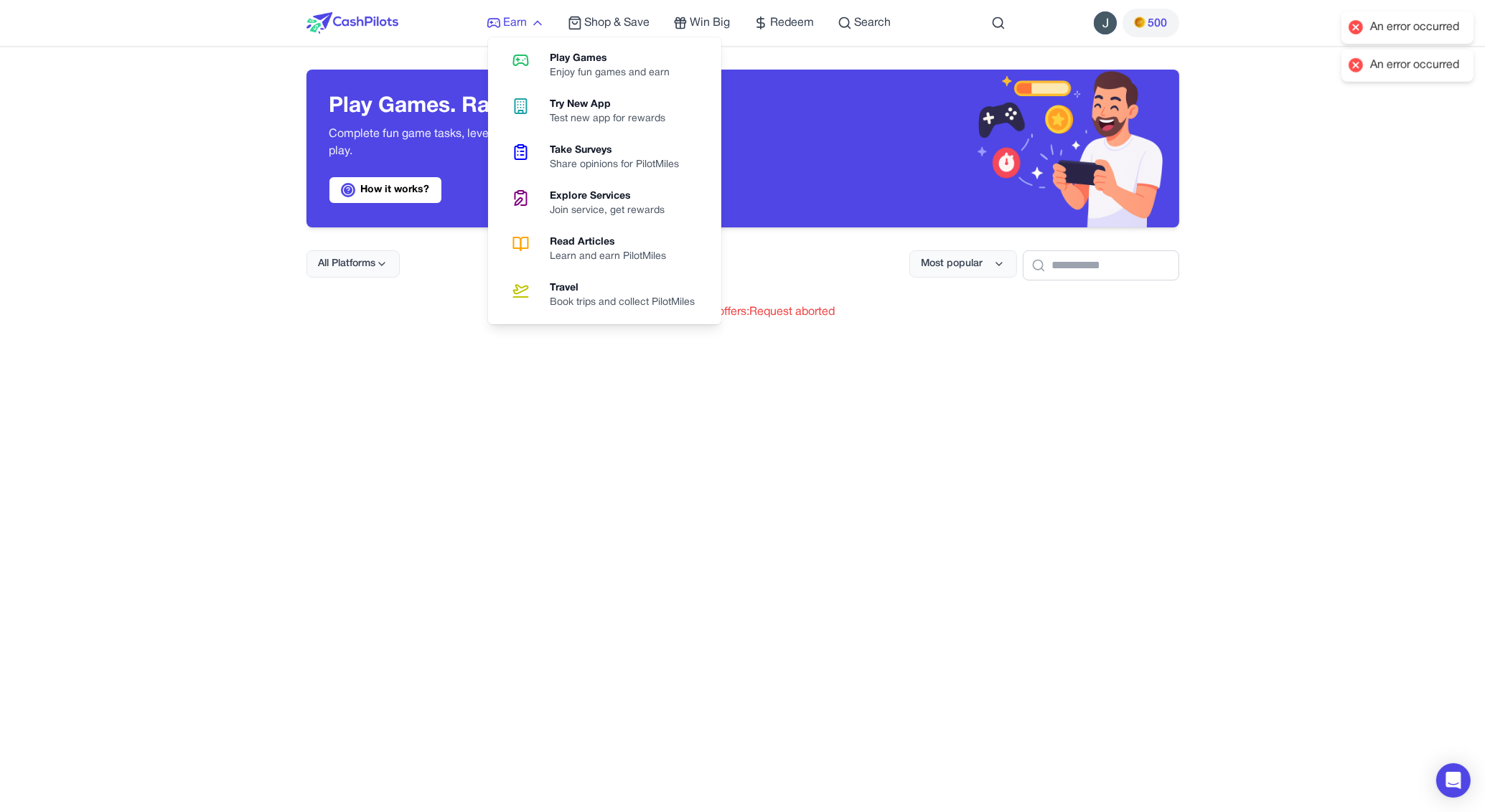
click at [533, 30] on icon at bounding box center [537, 23] width 14 height 14
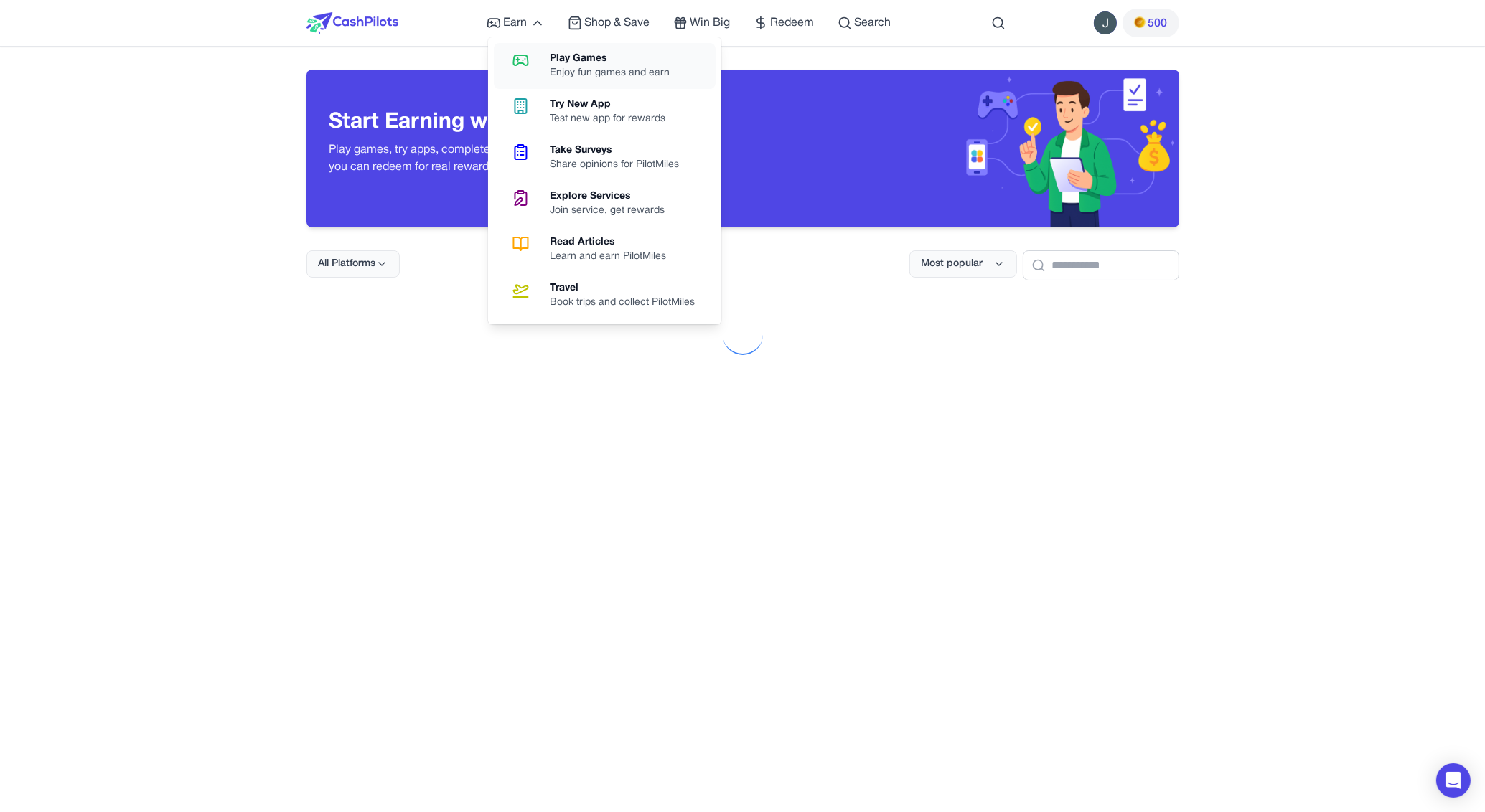
click at [525, 64] on icon at bounding box center [520, 60] width 36 height 17
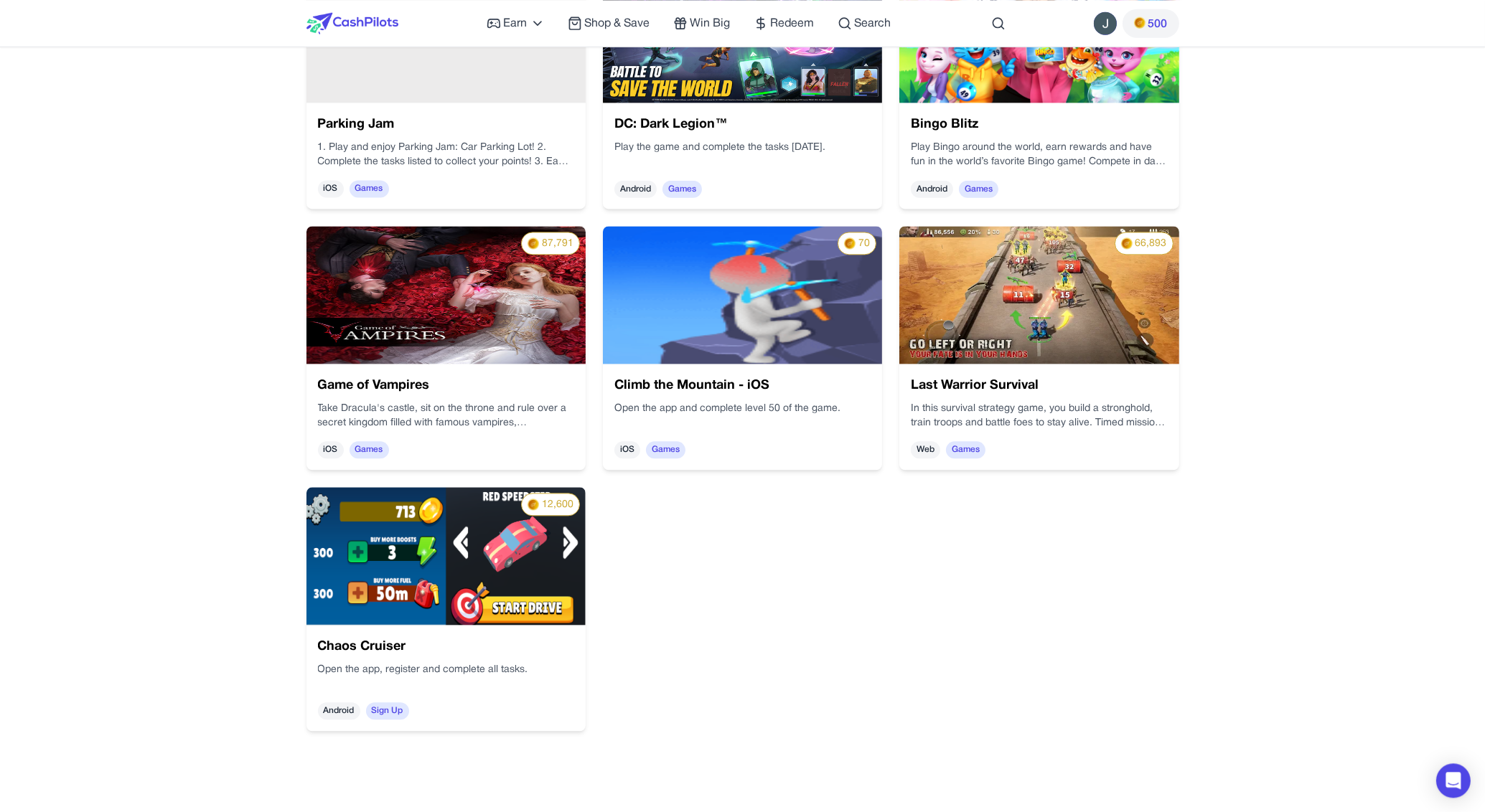
scroll to position [2711, 0]
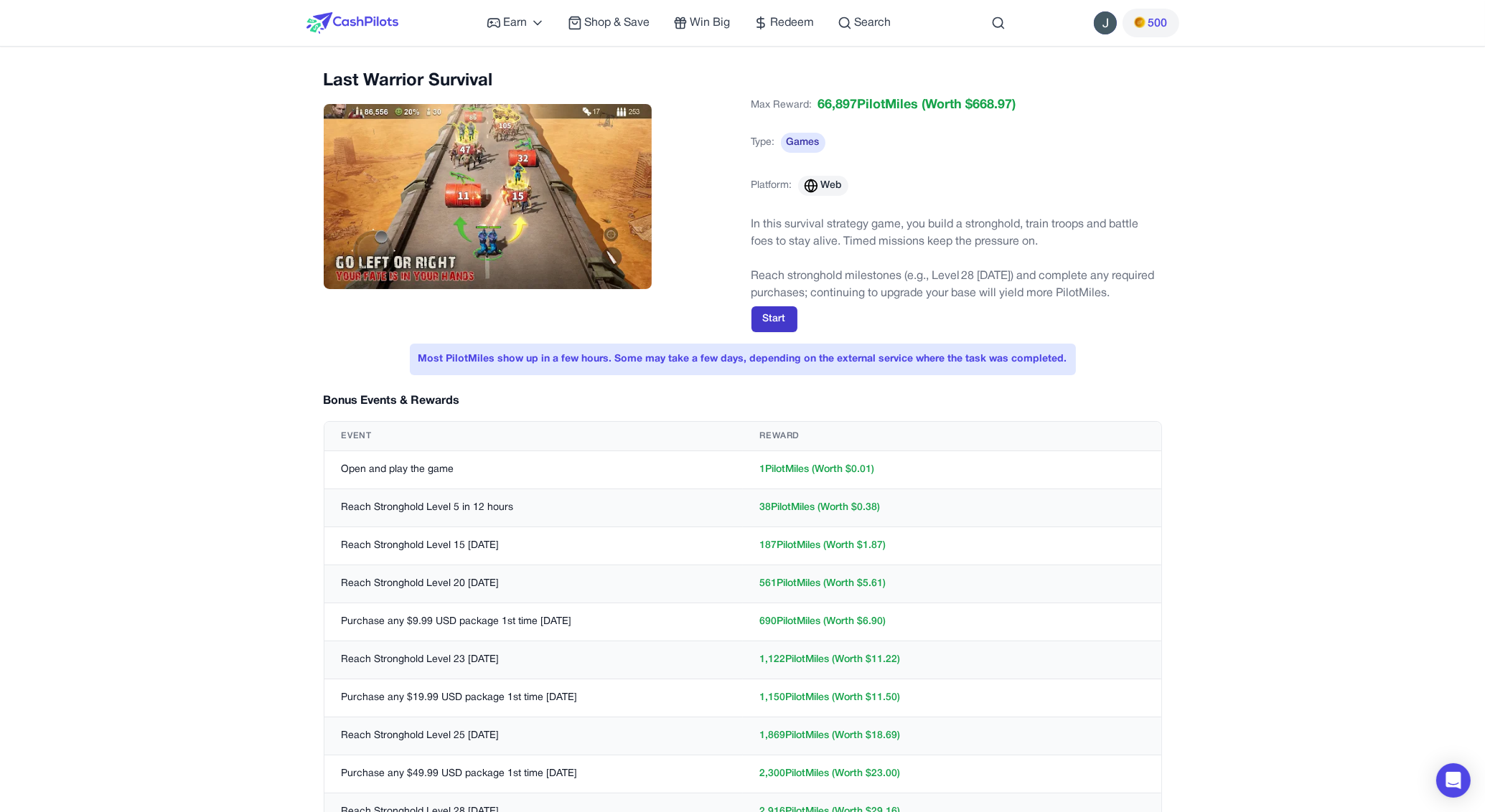
click at [762, 312] on button "Start" at bounding box center [774, 319] width 46 height 25
drag, startPoint x: 540, startPoint y: 478, endPoint x: 325, endPoint y: 469, distance: 215.2
click at [325, 469] on td "Open and play the game" at bounding box center [534, 470] width 418 height 38
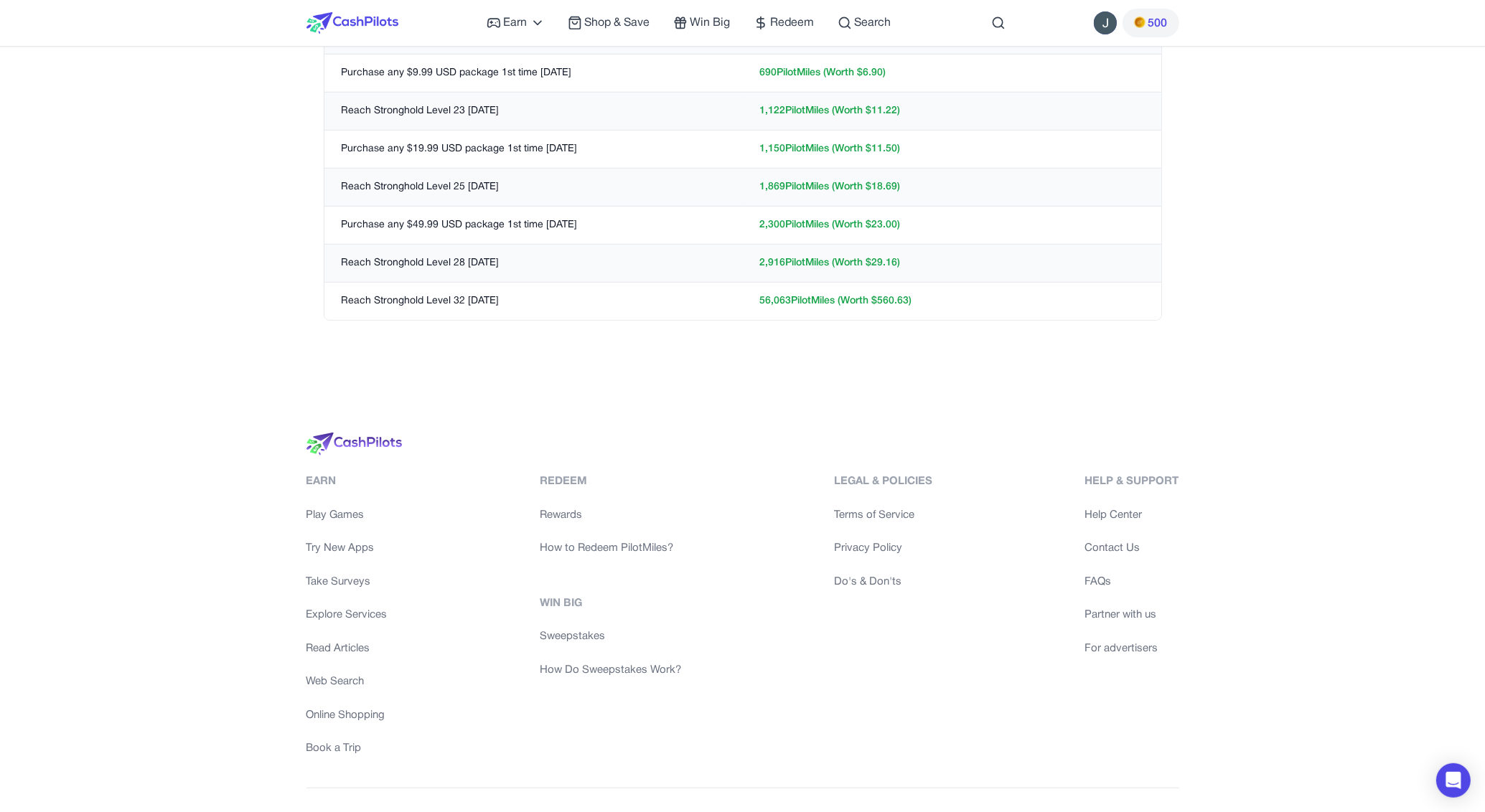
scroll to position [586, 0]
